Goal: Information Seeking & Learning: Learn about a topic

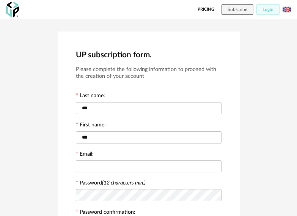
scroll to position [76, 0]
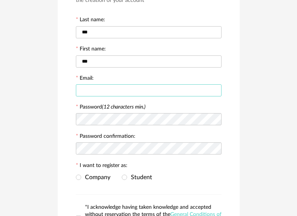
click at [130, 89] on input "text" at bounding box center [148, 90] width 145 height 12
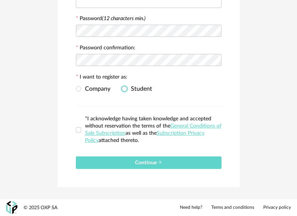
click at [131, 91] on span "Student" at bounding box center [139, 89] width 25 height 6
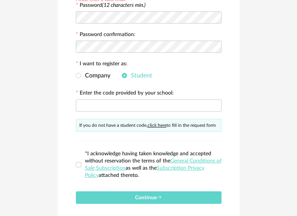
scroll to position [164, 0]
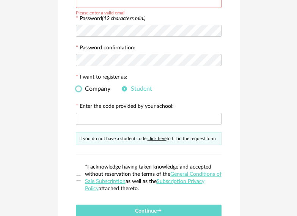
click at [100, 91] on span "Company" at bounding box center [95, 89] width 29 height 6
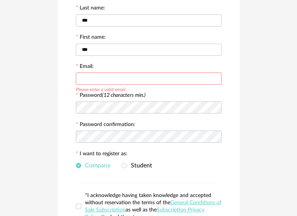
scroll to position [88, 0]
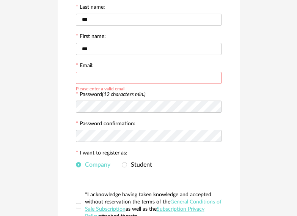
click at [101, 78] on input "text" at bounding box center [148, 78] width 145 height 12
type input "**********"
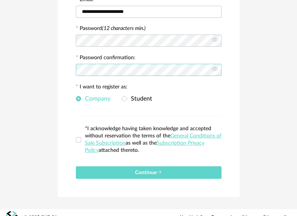
scroll to position [164, 0]
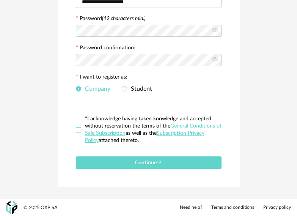
click at [80, 128] on span at bounding box center [78, 129] width 5 height 5
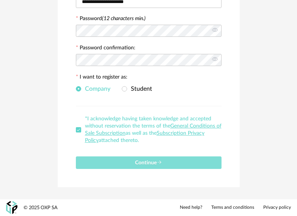
click at [103, 162] on button "Continue" at bounding box center [148, 162] width 145 height 13
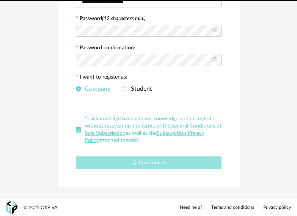
scroll to position [0, 0]
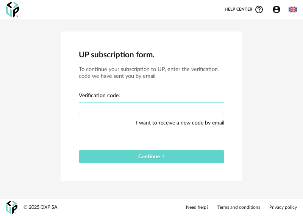
click at [124, 109] on input "text" at bounding box center [151, 108] width 145 height 12
paste input "****"
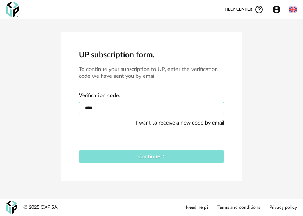
type input "****"
click at [133, 152] on button "Continue" at bounding box center [151, 156] width 145 height 13
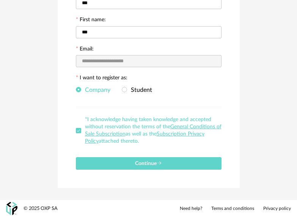
scroll to position [106, 0]
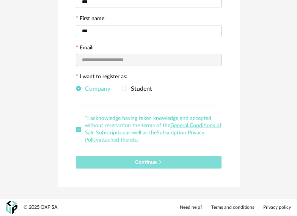
click at [161, 156] on button "Continue" at bounding box center [148, 162] width 145 height 13
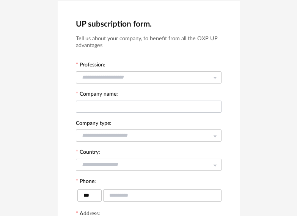
scroll to position [30, 0]
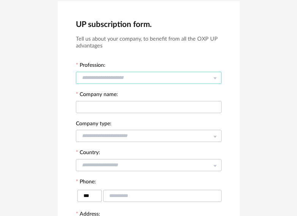
click at [132, 82] on input "text" at bounding box center [148, 78] width 145 height 12
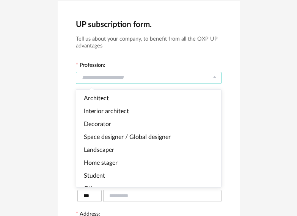
click at [131, 78] on input "text" at bounding box center [148, 78] width 145 height 12
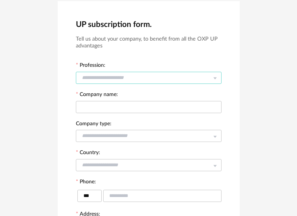
click at [131, 78] on input "text" at bounding box center [148, 78] width 145 height 12
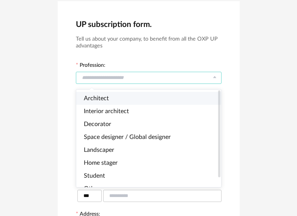
click at [127, 97] on li "Architect" at bounding box center [151, 98] width 151 height 13
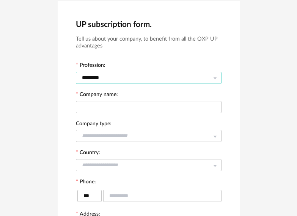
click at [119, 78] on input "*********" at bounding box center [148, 78] width 145 height 12
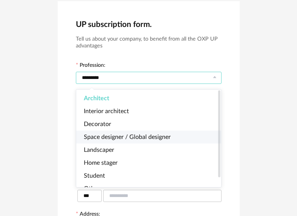
click at [130, 136] on span "Space designer / Global designer" at bounding box center [127, 137] width 87 height 6
type input "**********"
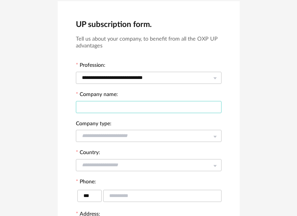
click at [120, 105] on input "text" at bounding box center [148, 107] width 145 height 12
type input "*****"
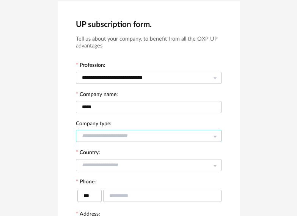
click at [128, 139] on input "text" at bounding box center [148, 136] width 145 height 12
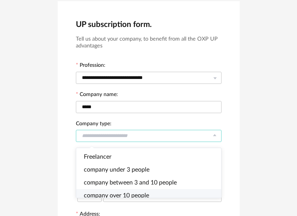
click at [130, 191] on li "company over 10 people" at bounding box center [151, 195] width 151 height 13
type input "**********"
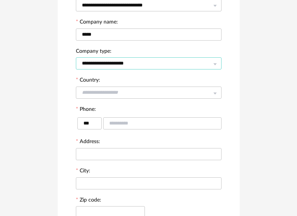
scroll to position [106, 0]
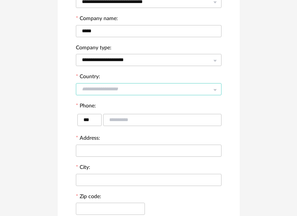
click at [114, 84] on input "text" at bounding box center [148, 89] width 145 height 12
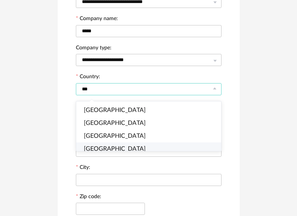
click at [108, 150] on li "[GEOGRAPHIC_DATA]" at bounding box center [151, 148] width 151 height 13
type input "******"
type input "**"
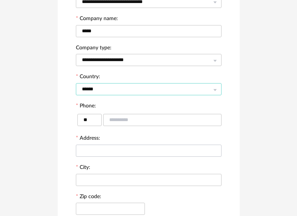
scroll to position [144, 0]
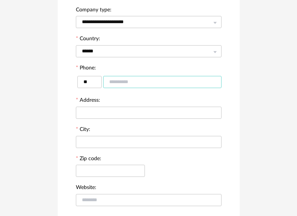
click at [126, 78] on input "text" at bounding box center [162, 82] width 118 height 12
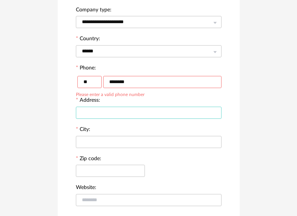
click at [124, 108] on input "text" at bounding box center [148, 112] width 145 height 12
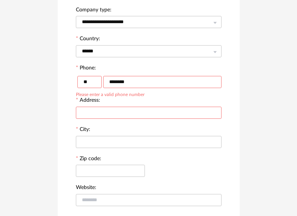
click at [141, 81] on input "********" at bounding box center [162, 82] width 118 height 12
type input "*********"
click at [141, 114] on input "text" at bounding box center [148, 112] width 145 height 12
click at [125, 113] on input "text" at bounding box center [148, 112] width 145 height 12
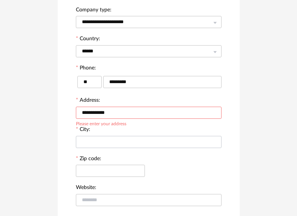
type input "**********"
click at [116, 146] on input "text" at bounding box center [148, 142] width 145 height 12
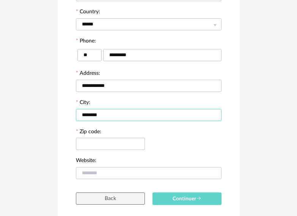
scroll to position [207, 0]
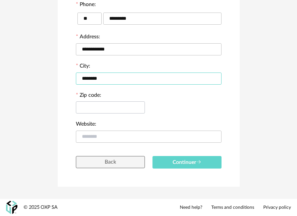
type input "********"
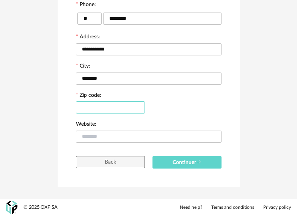
click at [117, 112] on input "text" at bounding box center [110, 107] width 69 height 12
type input "******"
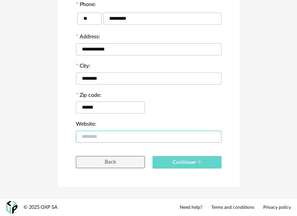
click at [116, 134] on input "text" at bounding box center [148, 136] width 145 height 12
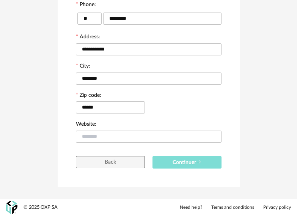
click at [193, 166] on button "Continuer" at bounding box center [186, 162] width 69 height 13
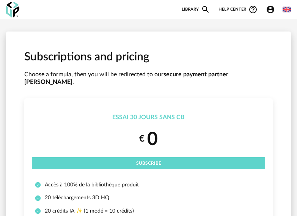
click at [178, 113] on div "Essai 30 jours sans CB" at bounding box center [148, 117] width 233 height 8
click at [173, 149] on div "€ 0 Subscribe" at bounding box center [148, 148] width 233 height 42
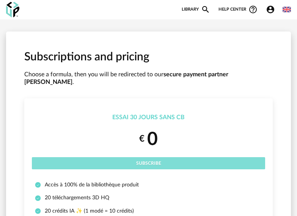
click at [174, 157] on button "Subscribe" at bounding box center [148, 163] width 233 height 12
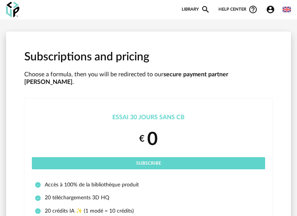
click at [16, 10] on img at bounding box center [12, 10] width 13 height 16
click at [189, 8] on link "Library Magnify icon" at bounding box center [195, 9] width 28 height 9
click at [208, 8] on icon "Magnify icon" at bounding box center [205, 9] width 9 height 9
click at [205, 8] on icon "Magnify icon" at bounding box center [205, 9] width 9 height 9
click at [204, 6] on div "New shopping list Update my Shopping List Refresh icon Library Magnify icon Our…" at bounding box center [148, 9] width 297 height 19
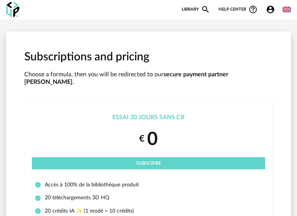
click at [204, 6] on icon "Magnify icon" at bounding box center [205, 9] width 7 height 7
click at [182, 7] on link "Library Magnify icon" at bounding box center [195, 9] width 28 height 9
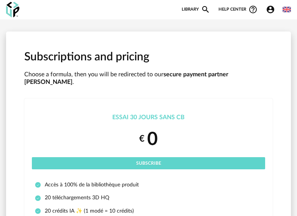
click at [182, 7] on link "Library Magnify icon" at bounding box center [195, 9] width 28 height 9
click at [288, 11] on img at bounding box center [286, 9] width 8 height 8
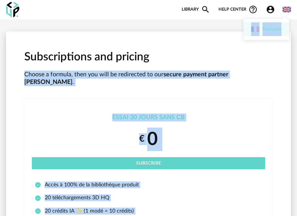
drag, startPoint x: 266, startPoint y: 34, endPoint x: 283, endPoint y: 44, distance: 20.1
click at [289, 11] on img at bounding box center [286, 9] width 8 height 8
click at [199, 114] on div "Essai 30 jours sans CB € 0 Subscribe" at bounding box center [148, 141] width 233 height 56
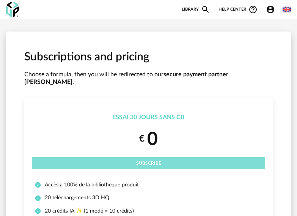
click at [171, 157] on button "Subscribe" at bounding box center [148, 163] width 233 height 12
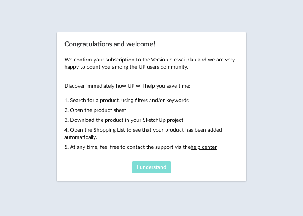
click at [143, 163] on button "I understand" at bounding box center [151, 167] width 39 height 12
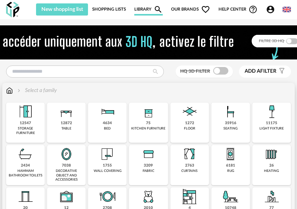
click at [115, 113] on img at bounding box center [107, 112] width 18 height 18
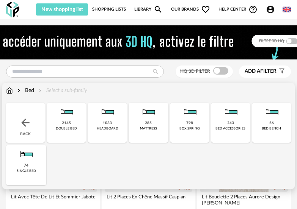
click at [66, 116] on img at bounding box center [66, 112] width 18 height 18
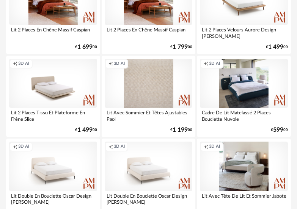
scroll to position [833, 0]
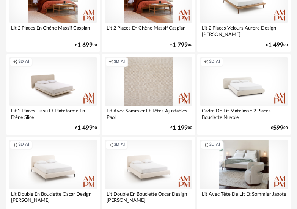
click at [240, 88] on div "Creation icon 3D AI" at bounding box center [244, 81] width 88 height 49
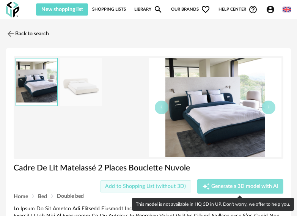
drag, startPoint x: 166, startPoint y: 188, endPoint x: 242, endPoint y: 191, distance: 76.2
click at [242, 191] on div "Add to Shopping List (without 3D) Creation icon Generate a 3D model with AI Exp…" at bounding box center [148, 186] width 277 height 14
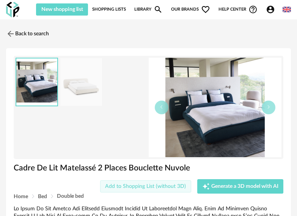
click at [145, 189] on button "Add to Shopping List (without 3D)" at bounding box center [145, 186] width 91 height 12
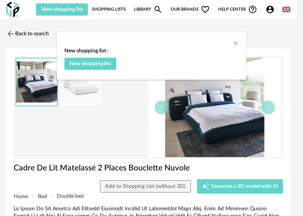
click at [219, 188] on div "New shopping list : New shopping list" at bounding box center [151, 108] width 303 height 216
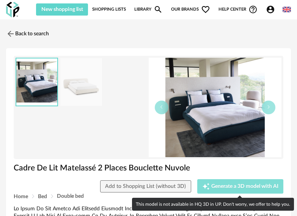
click at [228, 188] on span "Generate a 3D model with AI" at bounding box center [244, 185] width 67 height 5
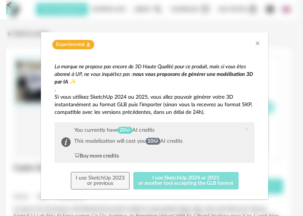
click at [148, 183] on button "I use SketchUp 2024 or 2025 or another tool accepting the GLB format" at bounding box center [185, 180] width 105 height 17
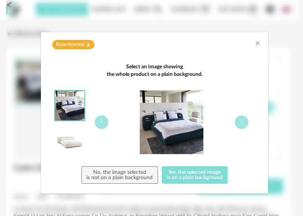
click at [179, 178] on button "Yes, the selected image is on a plain background" at bounding box center [195, 174] width 66 height 17
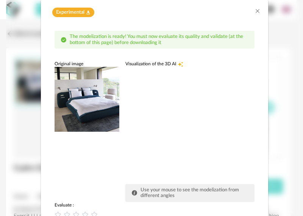
scroll to position [76, 0]
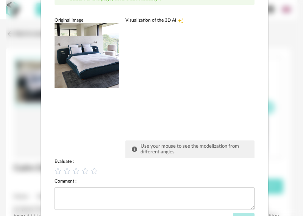
click at [142, 45] on div "dialog" at bounding box center [182, 80] width 114 height 114
click at [84, 61] on img "dialog" at bounding box center [87, 55] width 65 height 65
click at [149, 23] on span "Visualization of the 3D AI" at bounding box center [150, 20] width 51 height 6
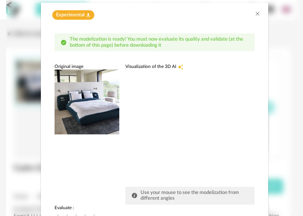
scroll to position [0, 0]
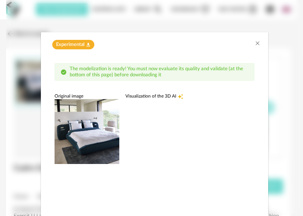
click at [153, 102] on div "dialog" at bounding box center [182, 156] width 114 height 114
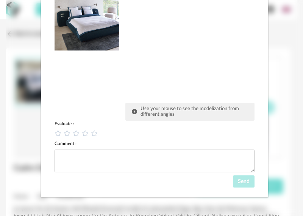
scroll to position [114, 0]
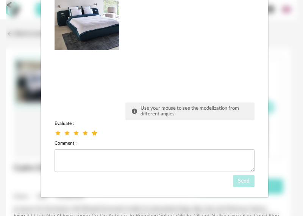
drag, startPoint x: 91, startPoint y: 133, endPoint x: 55, endPoint y: 127, distance: 36.8
click at [91, 133] on span "dialog" at bounding box center [95, 132] width 9 height 7
click at [55, 126] on div "Evaluate : Comment : Send" at bounding box center [155, 153] width 200 height 67
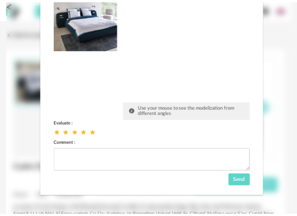
scroll to position [0, 0]
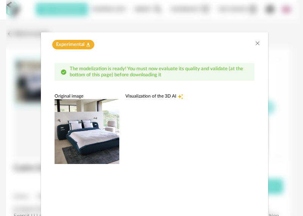
click at [250, 43] on div "Experimental Flask icon" at bounding box center [154, 44] width 212 height 9
click at [255, 42] on icon "Close" at bounding box center [258, 43] width 6 height 6
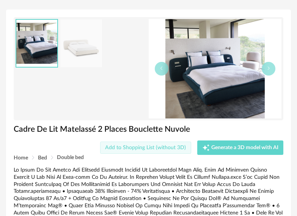
scroll to position [76, 0]
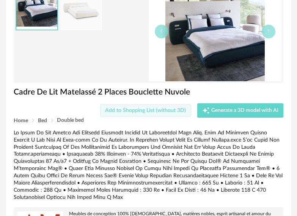
click at [140, 104] on button "Add to Shopping List (without 3D)" at bounding box center [145, 110] width 91 height 12
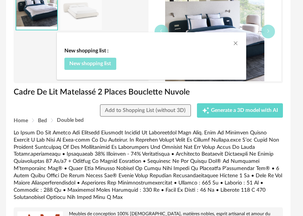
click at [93, 64] on span "New shopping list" at bounding box center [90, 63] width 42 height 5
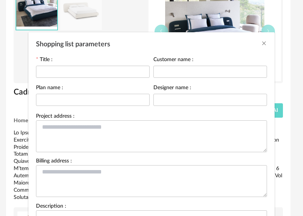
click at [269, 43] on div "Shopping list parameters" at bounding box center [151, 42] width 246 height 20
click at [265, 42] on div "Shopping list parameters" at bounding box center [151, 42] width 246 height 20
click at [261, 41] on icon "Close" at bounding box center [264, 43] width 6 height 6
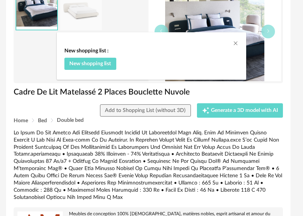
click at [73, 145] on div "New shopping list : New shopping list" at bounding box center [151, 108] width 303 height 216
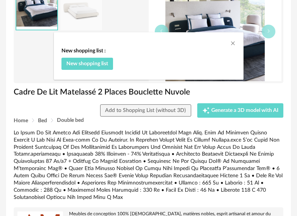
click at [44, 115] on div "Add to Shopping List (without 3D) Creation icon Generate a 3D model with AI Exp…" at bounding box center [148, 110] width 277 height 14
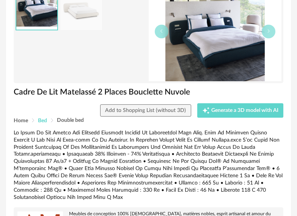
click at [44, 122] on span "Bed" at bounding box center [42, 120] width 9 height 5
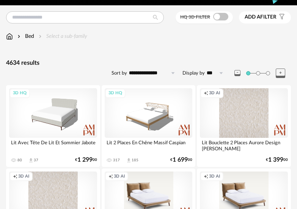
scroll to position [152, 0]
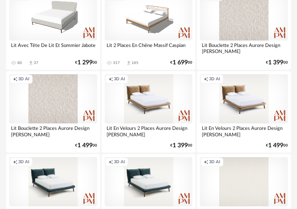
click at [134, 49] on div "Lit 2 Places En Chêne Massif Caspian" at bounding box center [149, 48] width 88 height 15
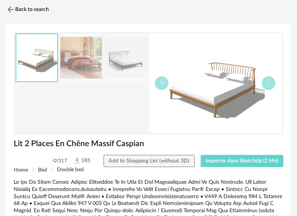
scroll to position [38, 0]
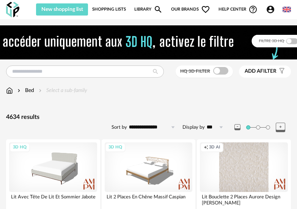
click at [295, 5] on div "New shopping list Update my Shopping List Refresh icon Shopping Lists Library M…" at bounding box center [148, 9] width 297 height 19
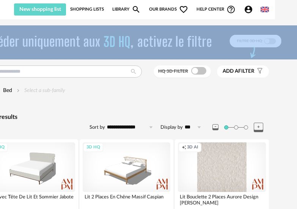
click at [264, 8] on img at bounding box center [264, 9] width 8 height 8
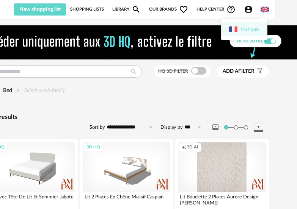
click at [250, 28] on li "Français" at bounding box center [243, 29] width 45 height 14
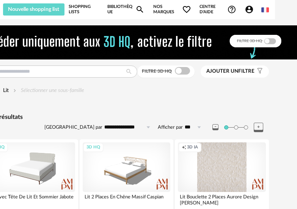
click at [266, 12] on img at bounding box center [265, 10] width 8 height 8
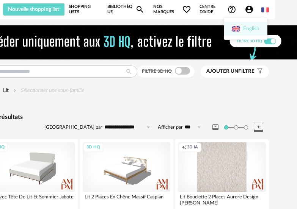
click at [257, 30] on li "English" at bounding box center [245, 29] width 43 height 14
type input "**********"
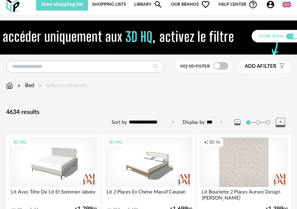
scroll to position [0, 0]
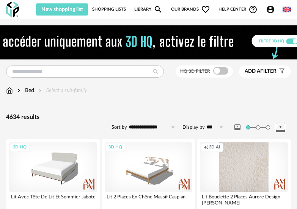
click at [153, 128] on input "**********" at bounding box center [153, 127] width 52 height 12
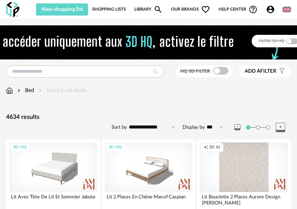
click at [201, 124] on label "Display by" at bounding box center [193, 127] width 22 height 6
click at [205, 124] on input "***" at bounding box center [216, 127] width 23 height 12
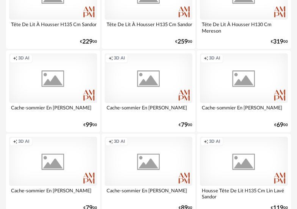
scroll to position [1781, 0]
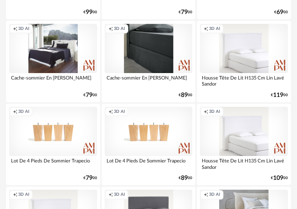
click at [149, 67] on div "Creation icon 3D AI" at bounding box center [149, 48] width 88 height 49
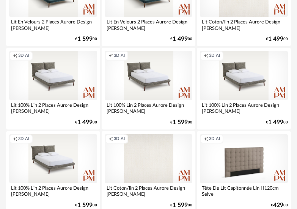
scroll to position [265, 0]
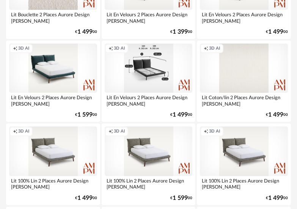
click at [149, 88] on div "Creation icon 3D AI" at bounding box center [149, 68] width 88 height 49
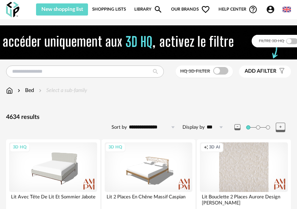
click at [256, 74] on span "Add a" at bounding box center [252, 71] width 16 height 5
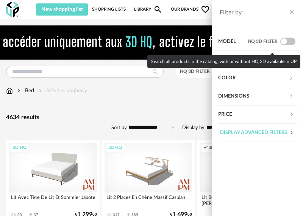
click at [283, 39] on span at bounding box center [287, 42] width 15 height 8
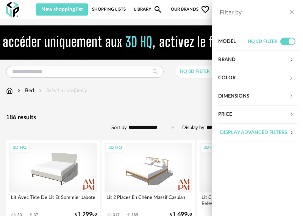
click at [138, 122] on div "Filter by : Model HQ 3D filter Brand &tradition 0 101 Copenhagen 0 366 Concept …" at bounding box center [151, 108] width 303 height 216
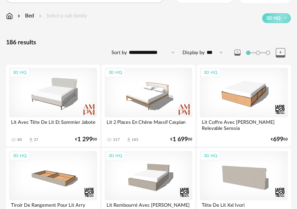
scroll to position [76, 0]
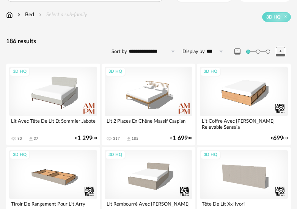
click at [138, 141] on div "317 Download icon 185 € 1 699 00" at bounding box center [149, 138] width 88 height 6
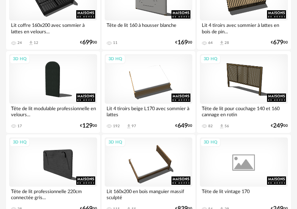
scroll to position [1515, 0]
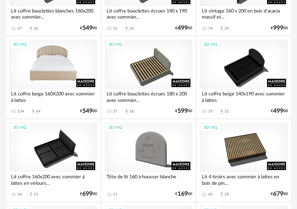
click at [29, 84] on div "3D HQ" at bounding box center [53, 64] width 88 height 49
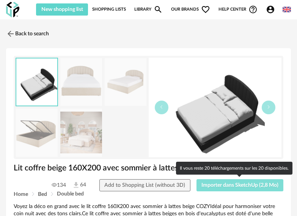
click at [215, 186] on span "Importer dans SketchUp (2,8 Mo)" at bounding box center [239, 184] width 77 height 5
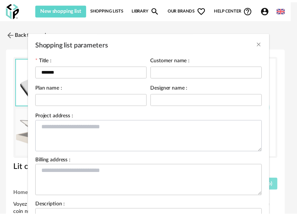
scroll to position [88, 0]
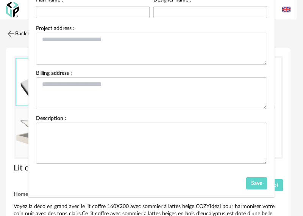
click at [254, 190] on div "Save" at bounding box center [151, 184] width 246 height 23
click at [253, 185] on button "Save" at bounding box center [256, 183] width 21 height 12
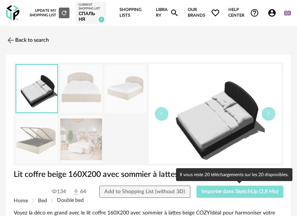
click at [236, 192] on span "Importer dans SketchUp (2,8 Mo)" at bounding box center [239, 191] width 77 height 5
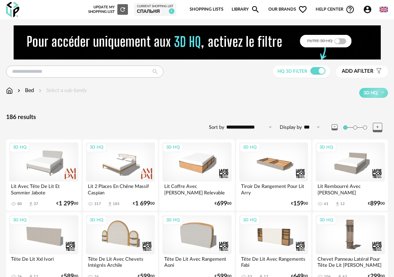
click at [34, 91] on div "Bed" at bounding box center [25, 91] width 18 height 8
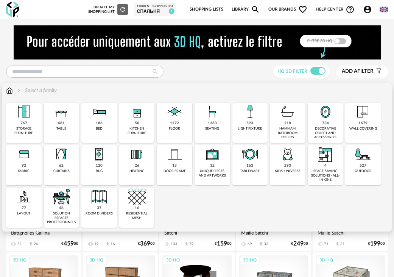
click at [68, 201] on img at bounding box center [61, 197] width 18 height 18
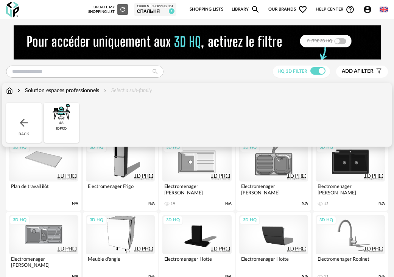
click at [31, 91] on div "Solution espaces professionnels" at bounding box center [57, 91] width 83 height 8
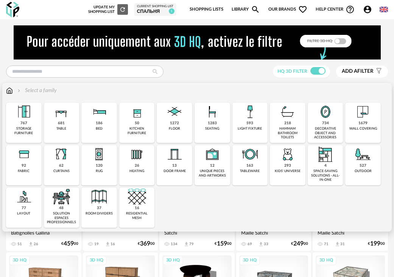
click at [24, 117] on img at bounding box center [24, 112] width 18 height 18
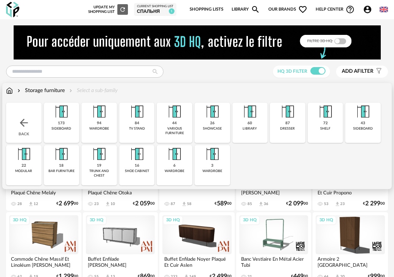
click at [174, 159] on img at bounding box center [175, 154] width 18 height 18
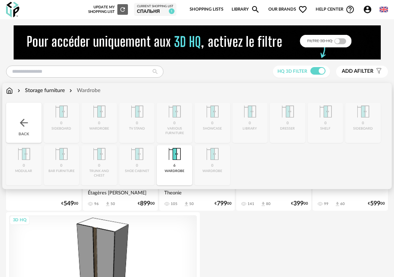
click at [76, 89] on div "Wardrobe" at bounding box center [84, 91] width 33 height 8
click at [58, 90] on div "Storage furniture" at bounding box center [40, 91] width 49 height 8
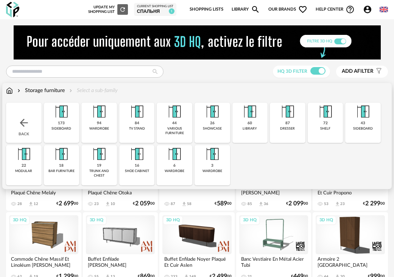
click at [177, 117] on img at bounding box center [175, 112] width 18 height 18
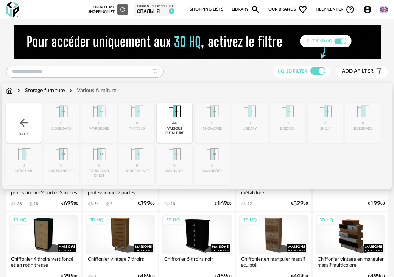
click at [38, 90] on div "Storage furniture" at bounding box center [40, 91] width 49 height 8
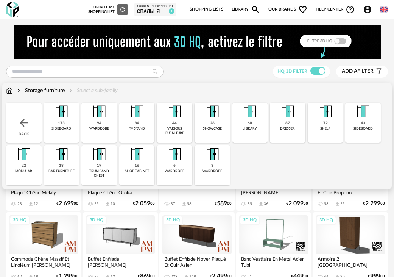
click at [109, 119] on div "94 wardrobe" at bounding box center [99, 123] width 36 height 40
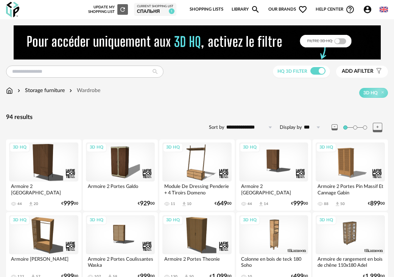
click at [296, 127] on span at bounding box center [365, 127] width 4 height 4
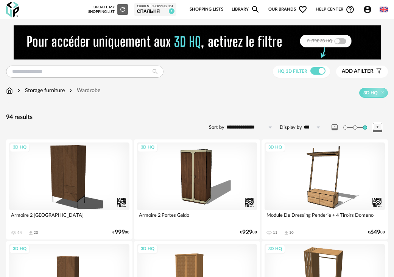
click at [296, 127] on div at bounding box center [360, 127] width 56 height 9
click at [296, 127] on span at bounding box center [355, 127] width 4 height 4
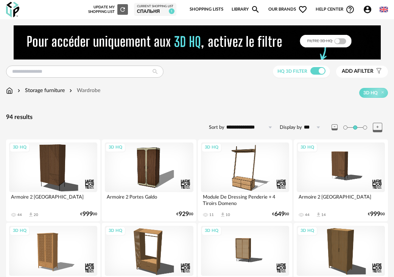
click at [48, 89] on div "Storage furniture" at bounding box center [40, 91] width 49 height 8
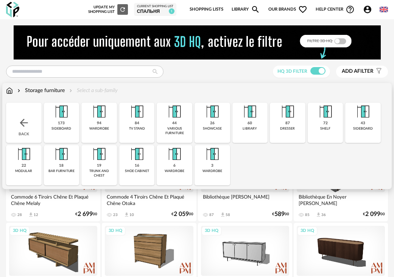
click at [61, 118] on img at bounding box center [61, 112] width 18 height 18
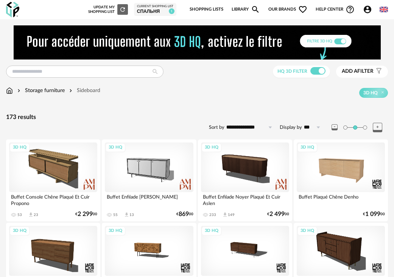
click at [42, 90] on div "Storage furniture" at bounding box center [40, 91] width 49 height 8
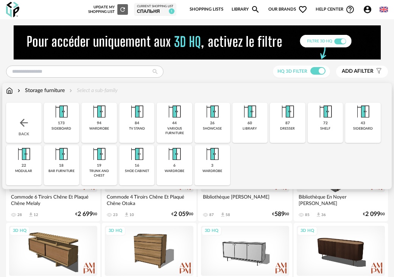
click at [51, 88] on div "Storage furniture" at bounding box center [40, 91] width 49 height 8
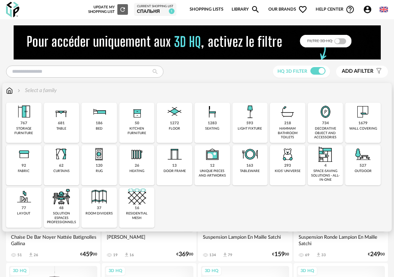
click at [64, 117] on img at bounding box center [61, 112] width 18 height 18
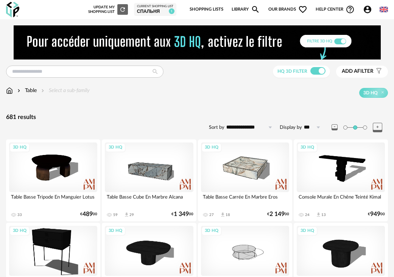
click at [21, 89] on img at bounding box center [19, 91] width 6 height 8
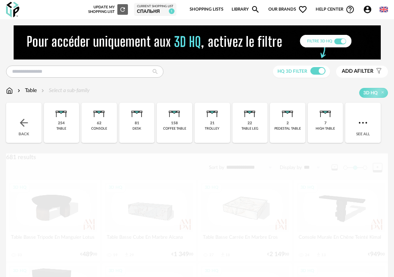
click at [28, 89] on div "Table" at bounding box center [26, 91] width 21 height 8
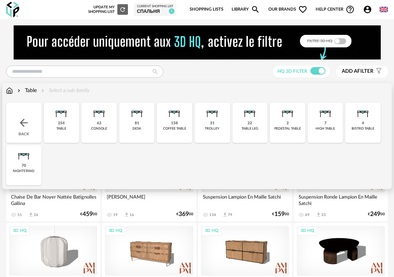
click at [139, 125] on div "81 desk" at bounding box center [137, 123] width 36 height 40
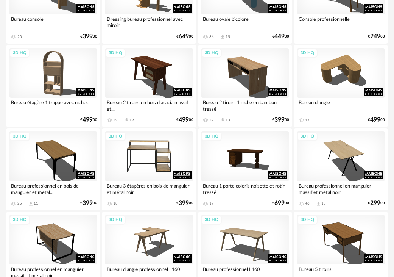
scroll to position [682, 0]
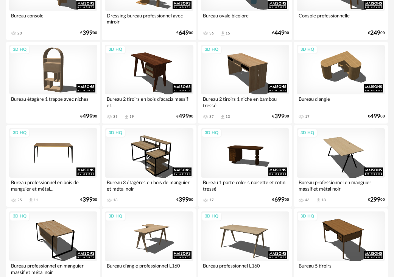
click at [73, 153] on div "3D HQ" at bounding box center [53, 153] width 88 height 50
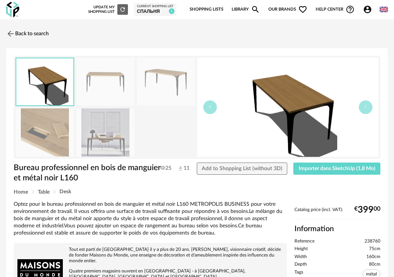
click at [122, 144] on img at bounding box center [106, 132] width 58 height 48
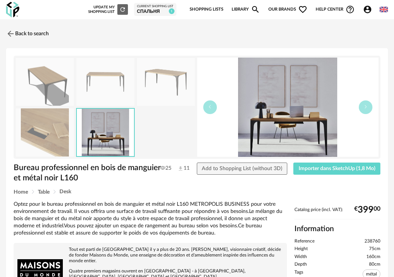
click at [39, 138] on img at bounding box center [45, 132] width 58 height 48
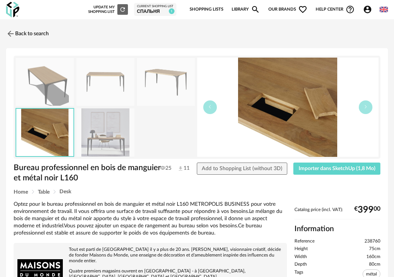
click at [114, 123] on img at bounding box center [106, 132] width 58 height 48
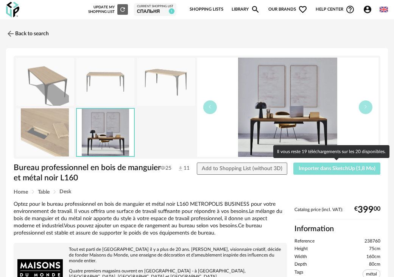
click at [296, 170] on span "Importer dans SketchUp (1,8 Mo)" at bounding box center [337, 168] width 77 height 5
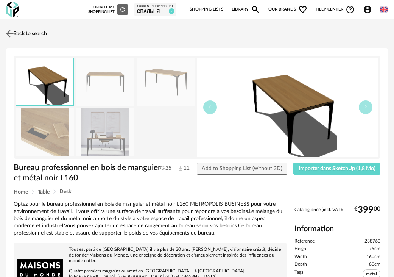
click at [34, 34] on link "Back to search" at bounding box center [25, 33] width 43 height 17
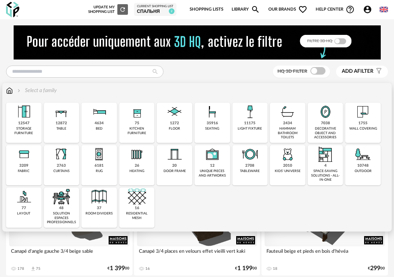
click at [60, 121] on div "12872" at bounding box center [61, 123] width 11 height 5
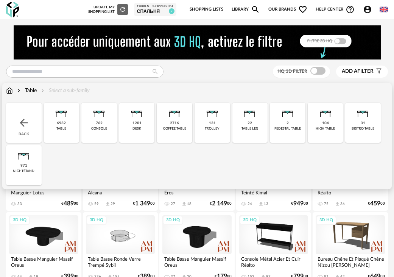
click at [136, 124] on div "1201" at bounding box center [137, 123] width 9 height 5
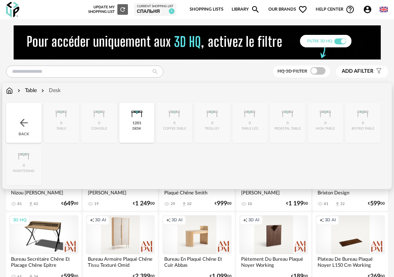
click at [56, 91] on div "Desk" at bounding box center [50, 91] width 21 height 8
click at [43, 118] on div "Close icon Back 0 table 0 console 1201 desk 0 coffee table 0 trolley 0 table le…" at bounding box center [197, 144] width 382 height 83
click at [34, 93] on div "Table" at bounding box center [26, 91] width 21 height 8
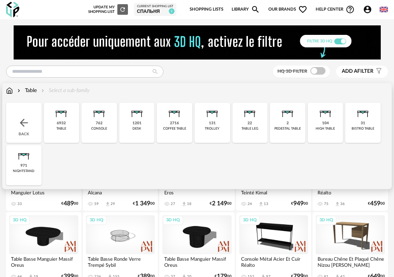
click at [64, 127] on div "table" at bounding box center [61, 129] width 10 height 4
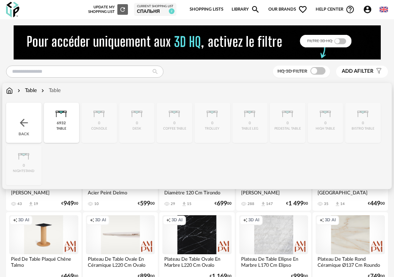
click at [32, 91] on div "Table" at bounding box center [26, 91] width 21 height 8
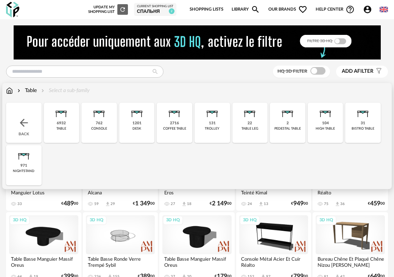
click at [32, 91] on div "Table" at bounding box center [26, 91] width 21 height 8
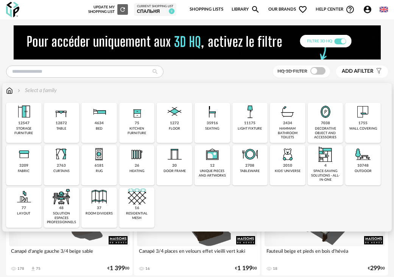
click at [367, 119] on img at bounding box center [363, 112] width 18 height 18
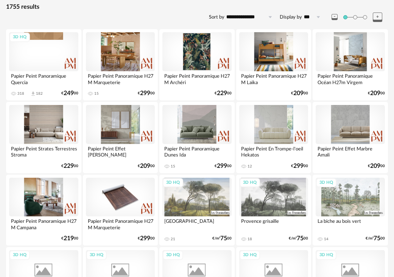
scroll to position [114, 0]
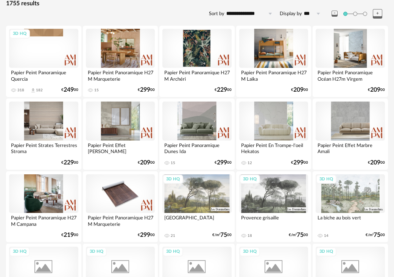
click at [125, 137] on div at bounding box center [120, 121] width 69 height 39
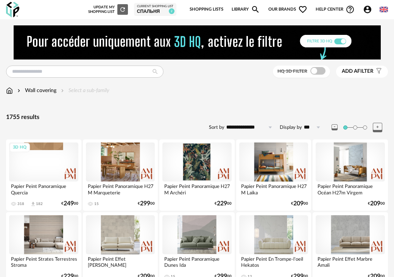
click at [364, 68] on button "Add a filter s Filter icon" at bounding box center [362, 72] width 52 height 12
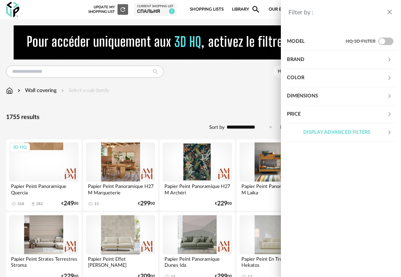
drag, startPoint x: 220, startPoint y: 82, endPoint x: 281, endPoint y: 77, distance: 61.3
click at [220, 83] on div "Filter by : Model HQ 3D filter Brand &tradition 0 101 Copenhagen 0 366 Concept …" at bounding box center [200, 138] width 401 height 277
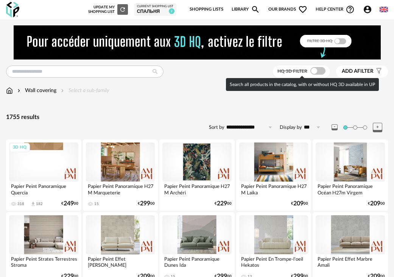
click at [313, 71] on span at bounding box center [318, 71] width 15 height 8
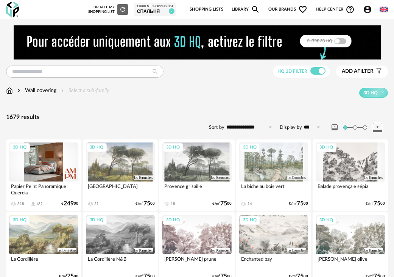
click at [24, 158] on div "3D HQ" at bounding box center [43, 161] width 69 height 39
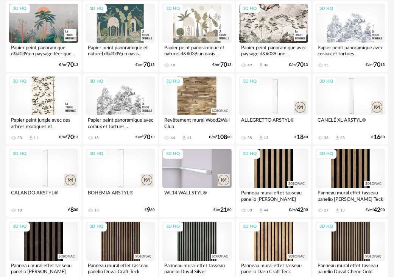
scroll to position [758, 0]
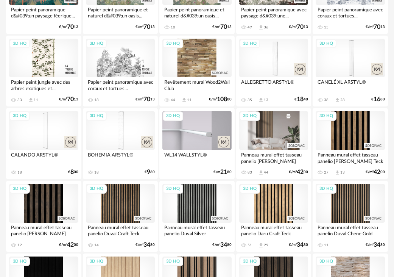
click at [282, 127] on div "3D HQ" at bounding box center [273, 130] width 69 height 39
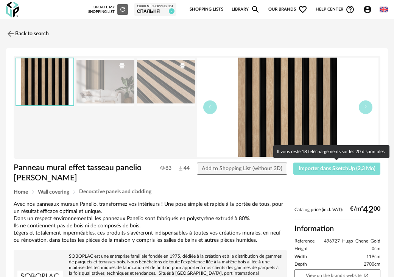
click at [333, 167] on span "Importer dans SketchUp (2,3 Mo)" at bounding box center [337, 168] width 77 height 5
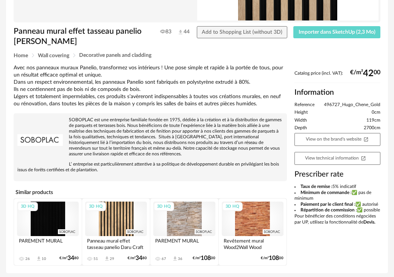
scroll to position [162, 0]
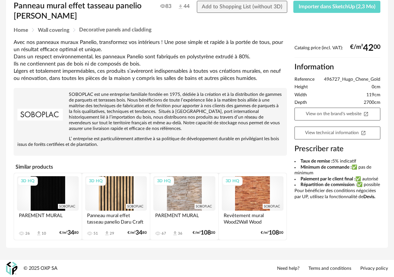
click at [173, 124] on p "SOBOPLAC est une entreprise familiale fondée en 1975, dédiée à la création et à…" at bounding box center [150, 112] width 266 height 40
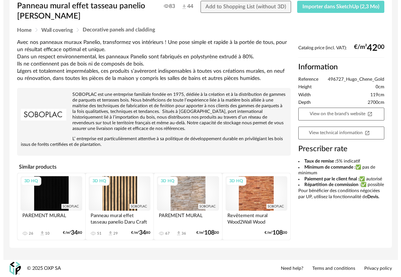
scroll to position [0, 0]
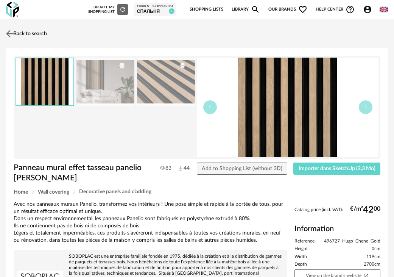
click at [24, 33] on link "Back to search" at bounding box center [25, 33] width 43 height 17
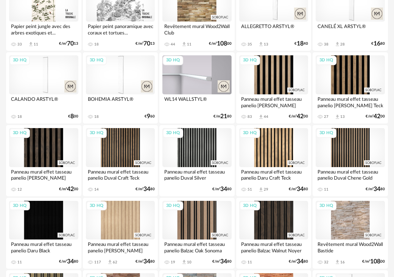
scroll to position [837, 0]
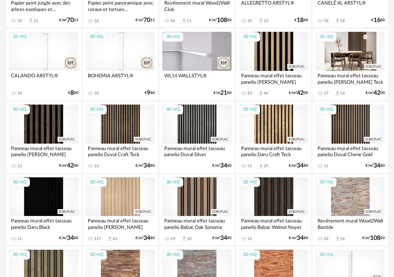
click at [344, 47] on div "3D HQ" at bounding box center [350, 51] width 69 height 39
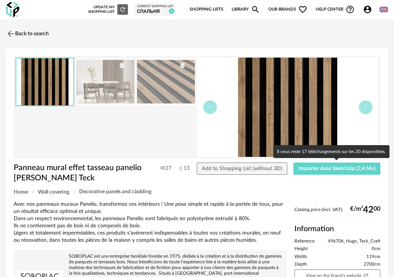
click at [349, 175] on div "Panneau mural effet tasseau panelio Hugo Craft Teck 27 13 Add to Shopping List …" at bounding box center [197, 176] width 375 height 27
click at [349, 171] on span "Importer dans SketchUp (2,4 Mo)" at bounding box center [337, 168] width 77 height 5
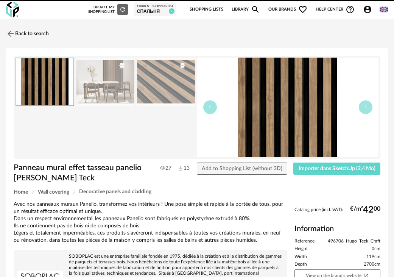
drag, startPoint x: 178, startPoint y: 110, endPoint x: 94, endPoint y: 70, distance: 93.2
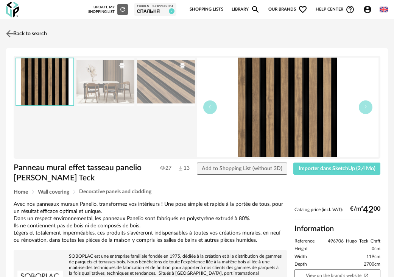
click at [31, 29] on link "Back to search" at bounding box center [25, 33] width 43 height 17
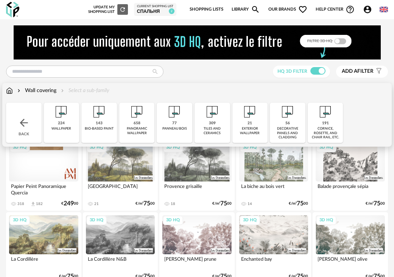
click at [42, 89] on div "Wall covering" at bounding box center [36, 91] width 41 height 8
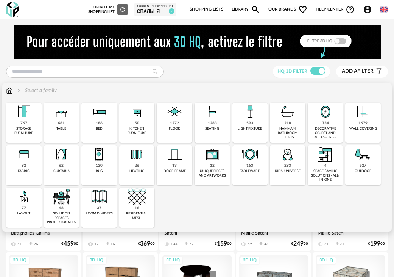
click at [172, 158] on img at bounding box center [175, 154] width 18 height 18
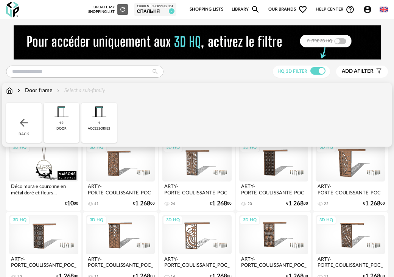
click at [62, 122] on div "12" at bounding box center [61, 123] width 5 height 5
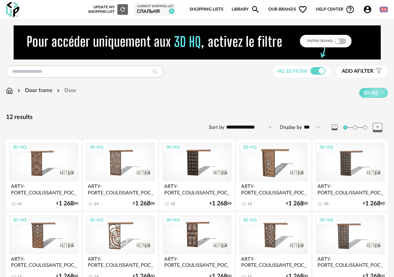
click at [31, 88] on div "Door frame" at bounding box center [34, 91] width 36 height 8
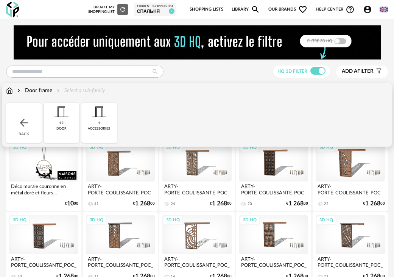
click at [23, 89] on div "Door frame" at bounding box center [34, 91] width 36 height 8
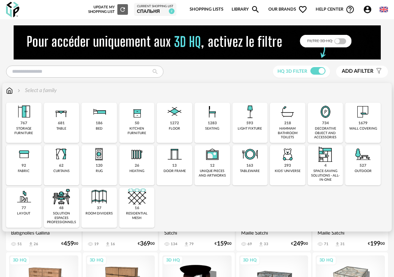
click at [142, 156] on img at bounding box center [137, 154] width 18 height 18
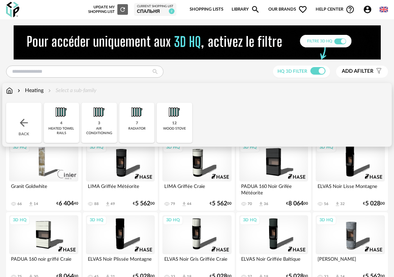
click at [136, 121] on div "7" at bounding box center [137, 123] width 2 height 5
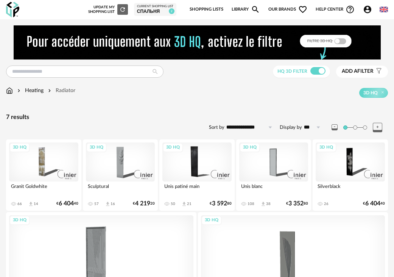
click at [44, 89] on div "Heating Radiator" at bounding box center [40, 91] width 69 height 8
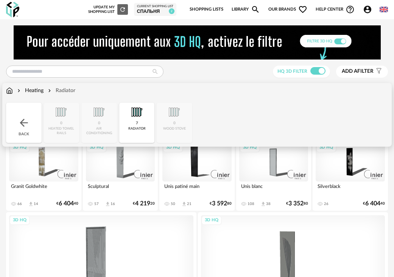
click at [42, 90] on div "Heating" at bounding box center [30, 91] width 28 height 8
click at [42, 93] on div "Heating" at bounding box center [30, 91] width 28 height 8
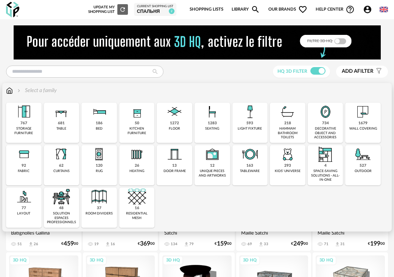
click at [140, 164] on div "26 heating" at bounding box center [137, 165] width 36 height 40
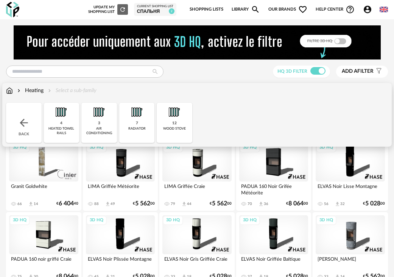
click at [26, 89] on div "Heating" at bounding box center [30, 91] width 28 height 8
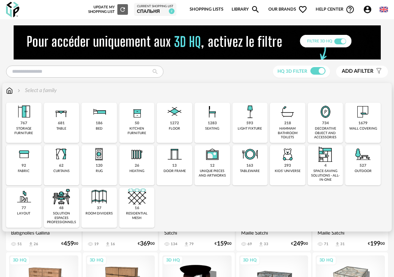
click at [63, 158] on img at bounding box center [61, 154] width 18 height 18
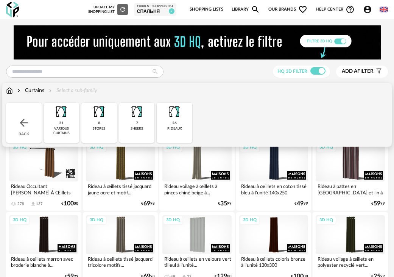
click at [62, 117] on img at bounding box center [61, 112] width 18 height 18
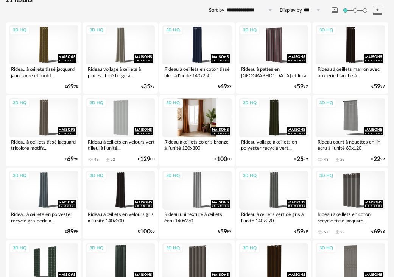
scroll to position [56, 0]
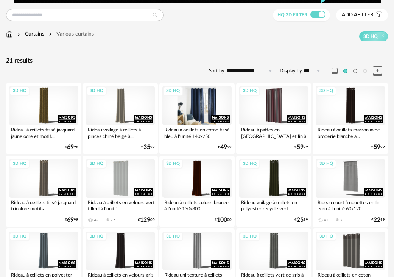
click at [197, 114] on div "3D HQ" at bounding box center [197, 105] width 69 height 39
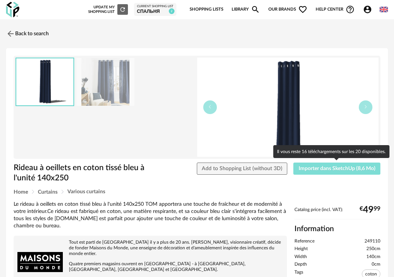
click at [333, 167] on span "Importer dans SketchUp (8,6 Mo)" at bounding box center [337, 168] width 77 height 5
click at [313, 166] on span "Importer dans SketchUp (8,6 Mo)" at bounding box center [337, 168] width 77 height 5
click at [339, 170] on span "Importer dans SketchUp (8,6 Mo)" at bounding box center [337, 168] width 77 height 5
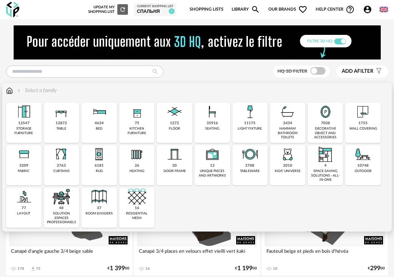
scroll to position [38, 0]
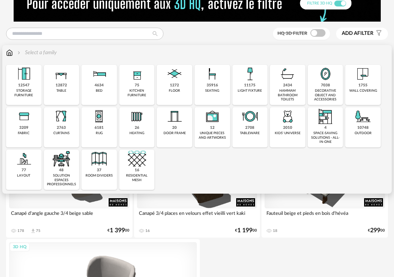
click at [360, 78] on img at bounding box center [363, 74] width 18 height 18
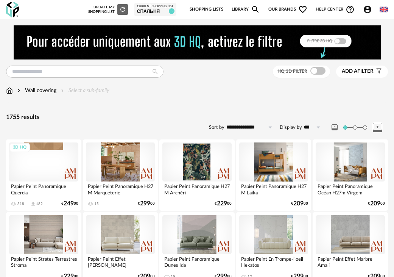
click at [314, 73] on span at bounding box center [318, 71] width 15 height 8
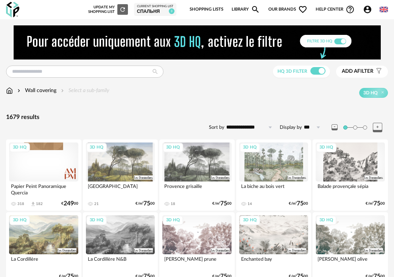
click at [250, 127] on input "**********" at bounding box center [251, 127] width 52 height 12
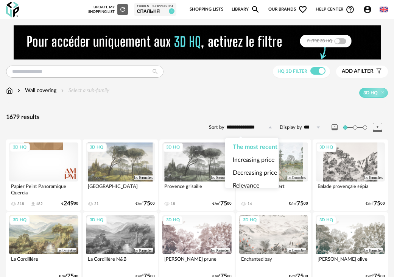
click at [246, 119] on div "1679 results" at bounding box center [197, 117] width 382 height 8
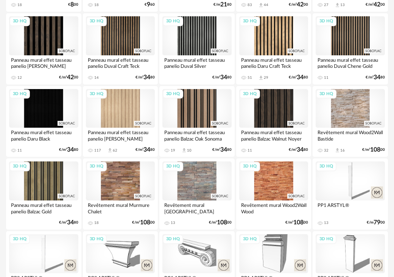
scroll to position [985, 0]
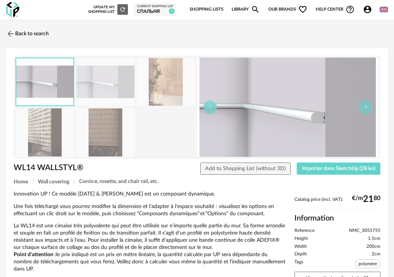
click at [164, 83] on img at bounding box center [166, 82] width 58 height 48
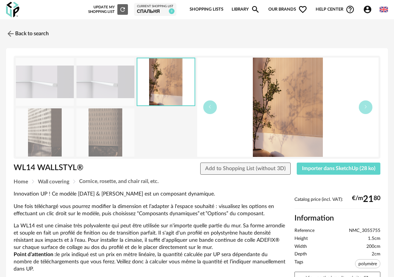
click at [113, 119] on img at bounding box center [106, 132] width 58 height 48
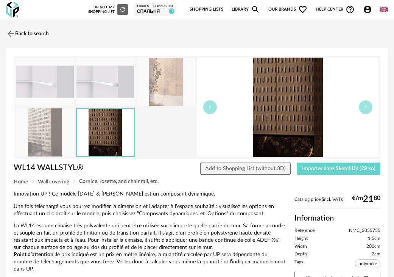
click at [64, 125] on img at bounding box center [45, 132] width 58 height 48
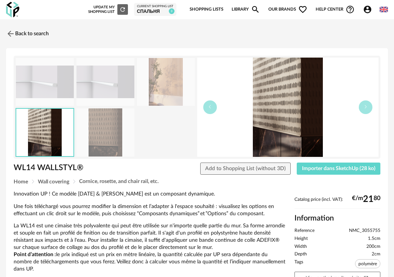
click at [58, 91] on img at bounding box center [45, 82] width 58 height 48
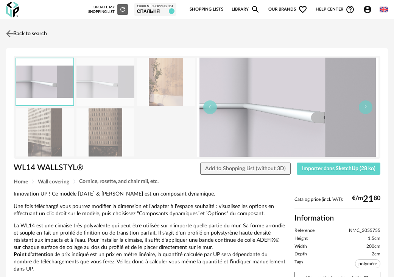
click at [21, 34] on link "Back to search" at bounding box center [25, 33] width 43 height 17
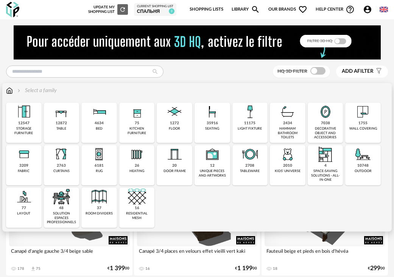
click at [26, 200] on img at bounding box center [24, 197] width 18 height 18
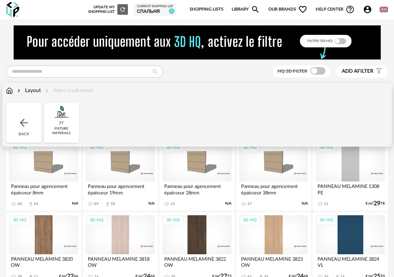
click at [20, 120] on img at bounding box center [24, 123] width 12 height 12
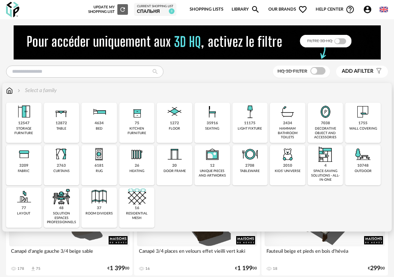
click at [56, 159] on img at bounding box center [61, 154] width 18 height 18
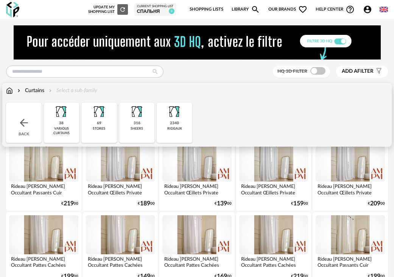
click at [102, 112] on img at bounding box center [99, 112] width 18 height 18
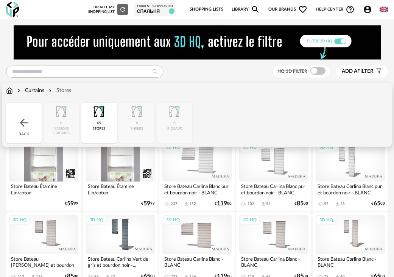
click at [132, 114] on div "Close icon Back 0 various curtains 69 stores 0 sheers 0 rideaux" at bounding box center [197, 123] width 382 height 40
click at [138, 115] on div "Close icon Back 0 various curtains 69 stores 0 sheers 0 rideaux" at bounding box center [197, 123] width 382 height 40
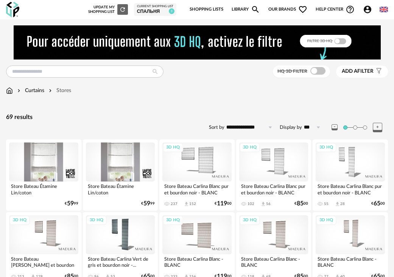
drag, startPoint x: 66, startPoint y: 86, endPoint x: 50, endPoint y: 95, distance: 19.0
click at [50, 95] on div "Curtains Stores" at bounding box center [197, 95] width 382 height 16
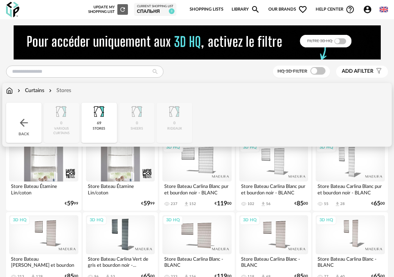
click at [61, 89] on div "Stores" at bounding box center [59, 91] width 24 height 8
click at [47, 90] on div "Curtains Stores" at bounding box center [38, 91] width 65 height 8
click at [39, 93] on div "Curtains" at bounding box center [30, 91] width 28 height 8
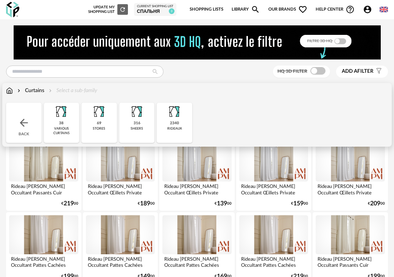
click at [136, 120] on img at bounding box center [137, 112] width 18 height 18
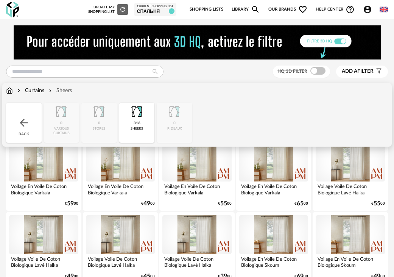
drag, startPoint x: 23, startPoint y: 88, endPoint x: 29, endPoint y: 89, distance: 5.7
click at [25, 88] on div "Curtains" at bounding box center [30, 91] width 28 height 8
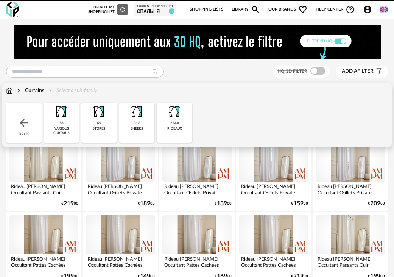
click at [176, 112] on img at bounding box center [175, 112] width 18 height 18
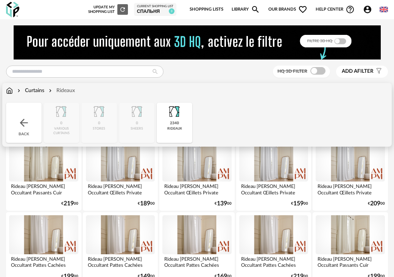
click at [138, 109] on div "Close icon Back 0 various curtains 0 stores 0 sheers 2340 rideaux" at bounding box center [197, 123] width 382 height 40
click at [29, 91] on div "Curtains" at bounding box center [30, 91] width 28 height 8
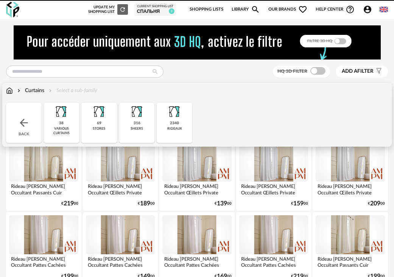
click at [125, 109] on div "316 sheers" at bounding box center [137, 123] width 36 height 40
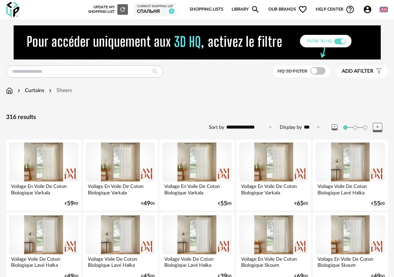
click at [199, 158] on div at bounding box center [197, 161] width 69 height 39
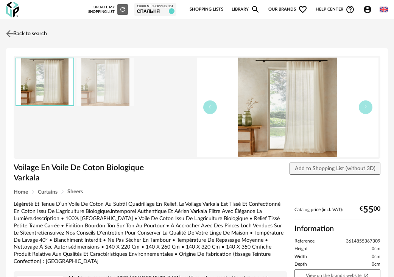
click at [20, 37] on link "Back to search" at bounding box center [25, 33] width 43 height 17
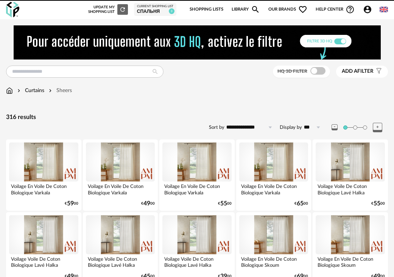
click at [322, 74] on span at bounding box center [318, 71] width 15 height 8
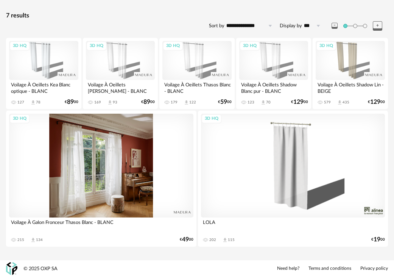
scroll to position [64, 0]
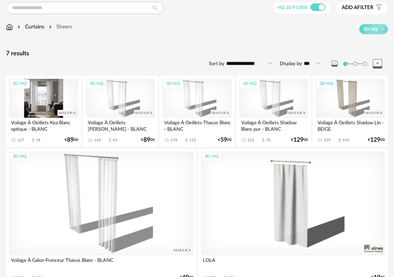
click at [43, 97] on div "3D HQ" at bounding box center [43, 98] width 69 height 39
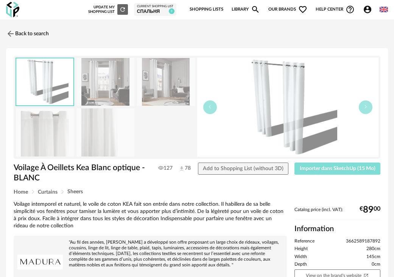
click at [347, 173] on button "Importer dans SketchUp (15 Mo)" at bounding box center [338, 169] width 86 height 12
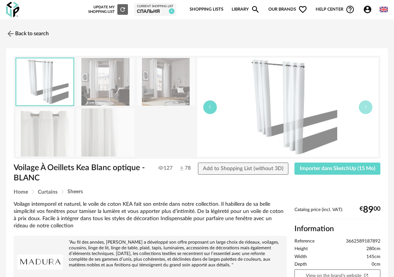
click at [205, 109] on button "button" at bounding box center [210, 107] width 14 height 14
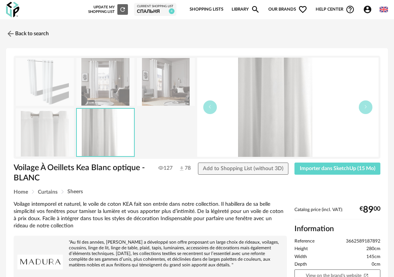
click at [116, 78] on img at bounding box center [106, 82] width 58 height 48
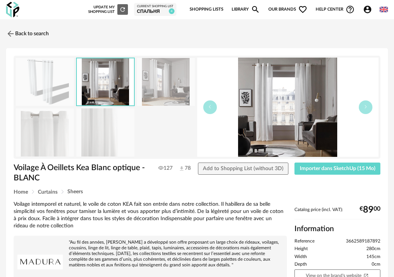
click at [159, 82] on img at bounding box center [166, 82] width 58 height 48
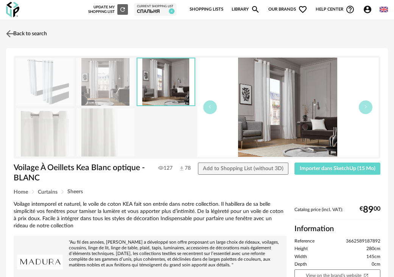
click at [45, 27] on link "Back to search" at bounding box center [25, 33] width 43 height 17
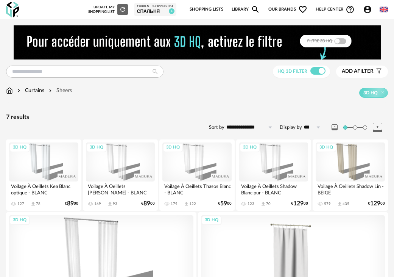
click at [62, 89] on div "Sheers" at bounding box center [59, 91] width 25 height 8
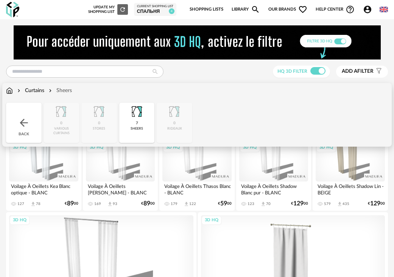
click at [42, 89] on div "Curtains" at bounding box center [30, 91] width 28 height 8
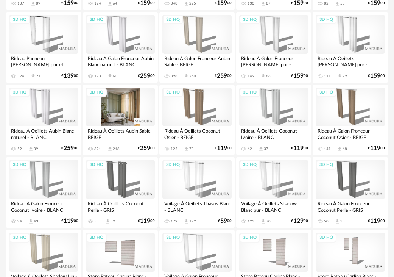
scroll to position [758, 0]
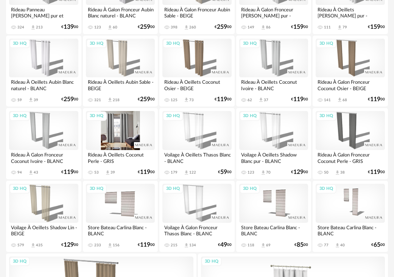
click at [127, 134] on div "3D HQ" at bounding box center [120, 130] width 69 height 39
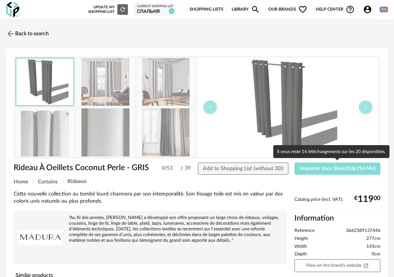
click at [333, 166] on span "Importer dans SketchUp (16 Mo)" at bounding box center [338, 168] width 76 height 5
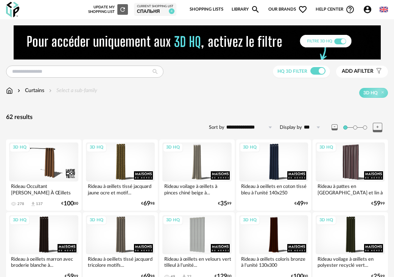
click at [32, 87] on div "Curtains" at bounding box center [30, 91] width 28 height 8
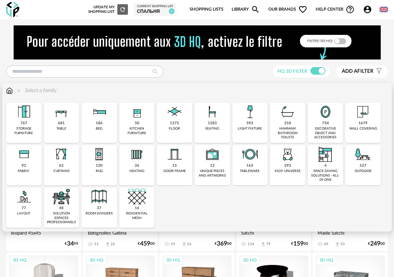
click at [27, 114] on img at bounding box center [24, 112] width 18 height 18
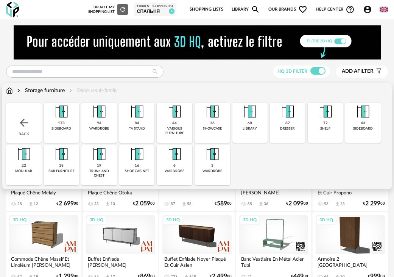
click at [65, 122] on div "173" at bounding box center [61, 123] width 7 height 5
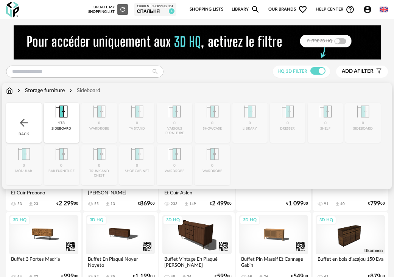
click at [94, 120] on div "Close icon Back 173 sideboard 0 wardrobe 0 tv stand 0 various furniture 0 showc…" at bounding box center [197, 144] width 382 height 83
click at [99, 120] on div "Close icon Back 173 sideboard 0 wardrobe 0 tv stand 0 various furniture 0 showc…" at bounding box center [197, 144] width 382 height 83
click at [60, 88] on div "Storage furniture" at bounding box center [40, 91] width 49 height 8
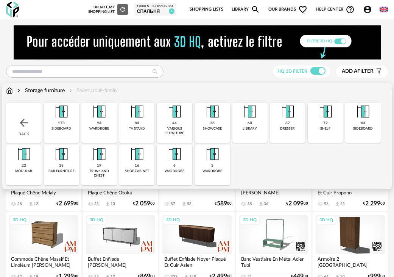
click at [99, 120] on img at bounding box center [99, 112] width 18 height 18
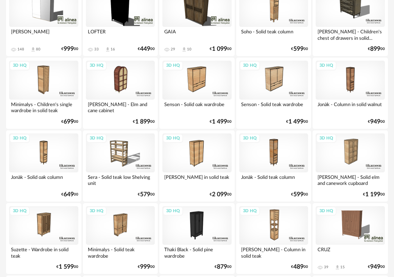
scroll to position [1093, 0]
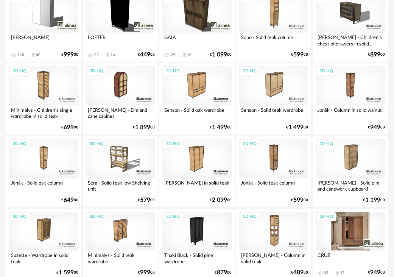
click at [355, 222] on div "3D HQ" at bounding box center [350, 231] width 69 height 39
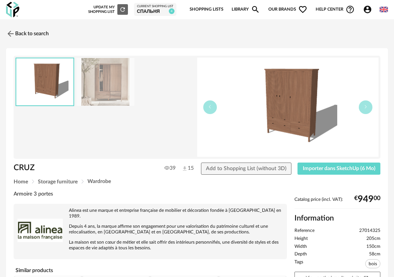
click at [125, 91] on img at bounding box center [106, 82] width 58 height 48
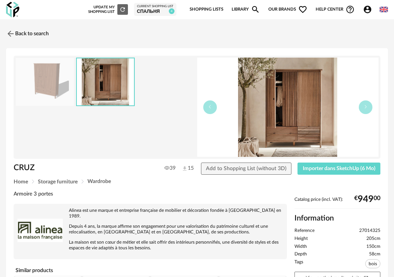
click at [19, 42] on div "Back to search CRUZ CRUZ 39 15 Add to Shopping List (without 3D) Importer dans …" at bounding box center [197, 237] width 394 height 425
click at [16, 35] on link "Back to search" at bounding box center [25, 33] width 43 height 17
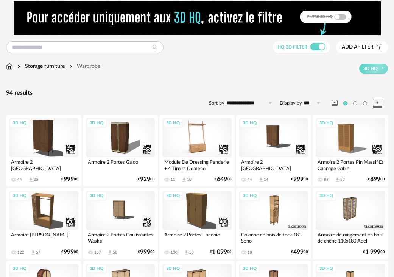
scroll to position [38, 0]
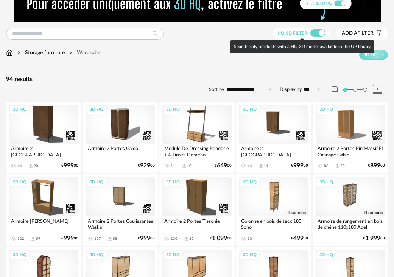
click at [313, 31] on span at bounding box center [318, 33] width 15 height 8
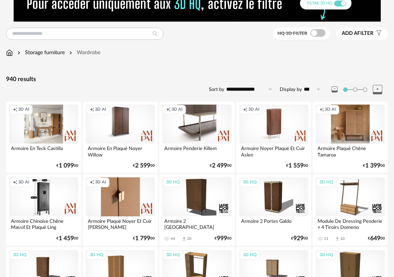
click at [138, 128] on div "Creation icon 3D AI" at bounding box center [120, 124] width 69 height 39
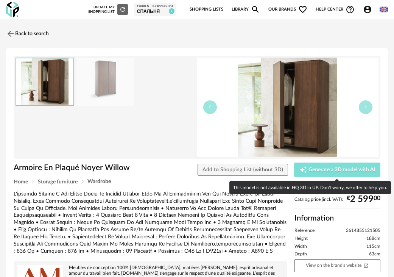
click at [349, 171] on span "Generate a 3D model with AI" at bounding box center [342, 169] width 67 height 5
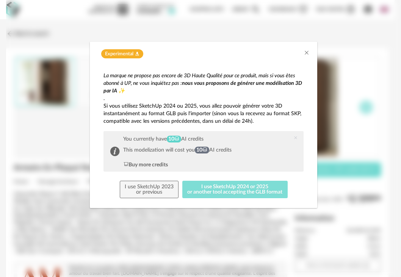
click at [226, 191] on button "I use SketchUp 2024 or 2025 or another tool accepting the GLB format" at bounding box center [234, 189] width 105 height 17
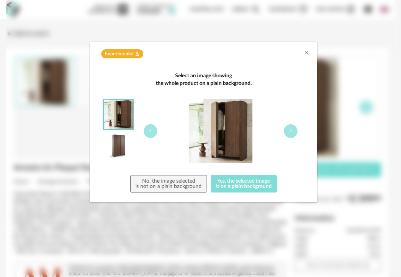
click at [227, 186] on button "Yes, the selected image is on a plain background" at bounding box center [244, 183] width 66 height 17
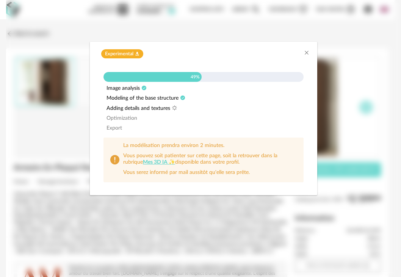
click at [245, 82] on div "49%" at bounding box center [203, 77] width 200 height 10
click at [276, 38] on div "Experimental Flask icon 49% Image analysis Modeling of the base structure Addin…" at bounding box center [203, 138] width 395 height 277
drag, startPoint x: 267, startPoint y: 45, endPoint x: 208, endPoint y: 59, distance: 60.8
click at [209, 59] on div "Experimental Flask icon" at bounding box center [203, 52] width 227 height 21
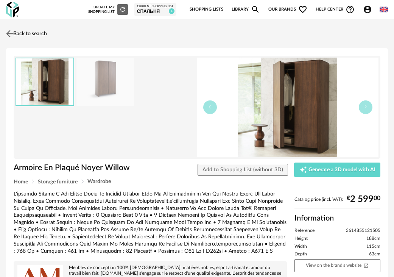
click at [40, 34] on link "Back to search" at bounding box center [25, 33] width 43 height 17
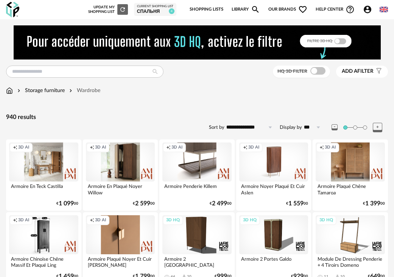
click at [317, 77] on div "HQ 3D filter" at bounding box center [301, 72] width 57 height 13
click at [315, 71] on span at bounding box center [318, 71] width 15 height 8
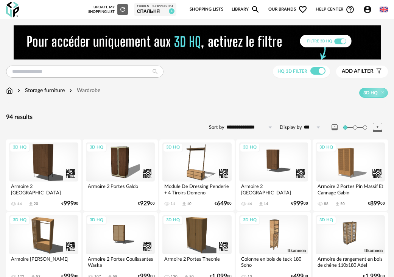
click at [305, 127] on input "***" at bounding box center [313, 127] width 23 height 12
click at [321, 195] on li "500" at bounding box center [317, 198] width 28 height 13
type input "***"
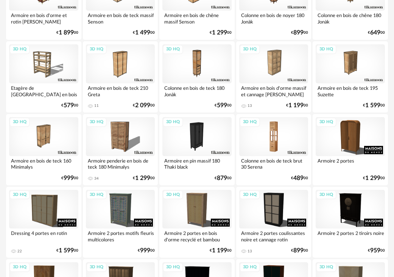
scroll to position [417, 0]
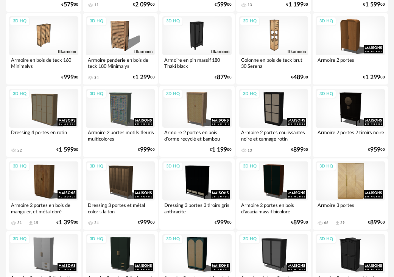
click at [356, 178] on div "3D HQ" at bounding box center [350, 180] width 69 height 39
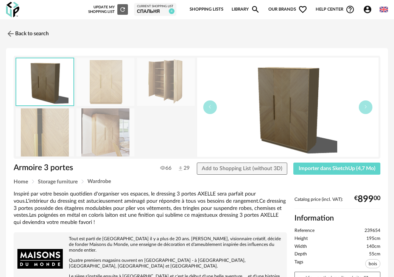
click at [100, 131] on img at bounding box center [106, 132] width 58 height 48
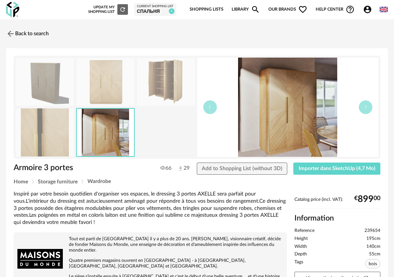
click at [47, 135] on img at bounding box center [45, 132] width 58 height 48
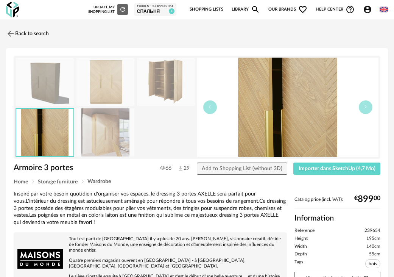
click at [160, 90] on img at bounding box center [166, 82] width 58 height 48
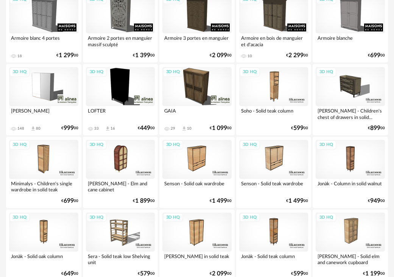
scroll to position [1137, 0]
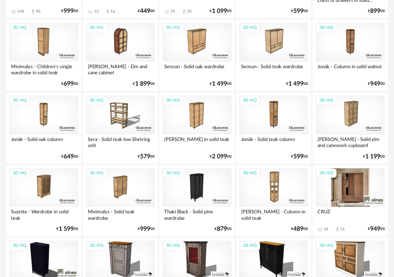
click at [358, 186] on div "3D HQ" at bounding box center [350, 187] width 69 height 39
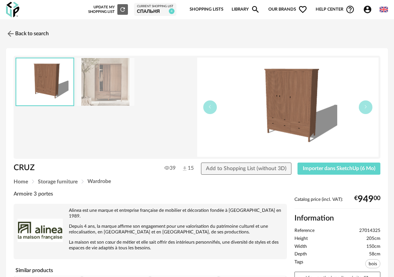
click at [106, 75] on img at bounding box center [106, 82] width 58 height 48
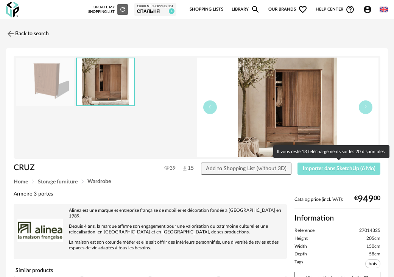
click at [351, 170] on span "Importer dans SketchUp (6 Mo)" at bounding box center [339, 168] width 73 height 5
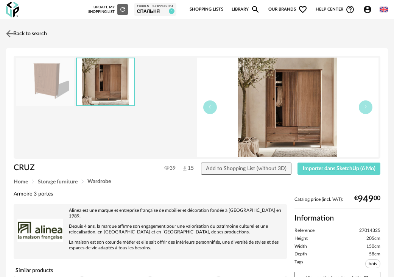
click at [16, 34] on link "Back to search" at bounding box center [25, 33] width 43 height 17
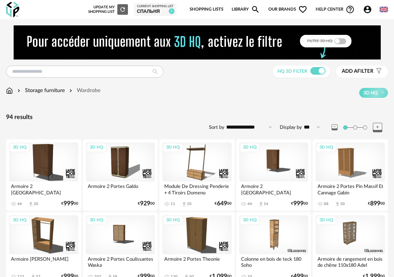
drag, startPoint x: 59, startPoint y: 86, endPoint x: 60, endPoint y: 91, distance: 5.7
click at [60, 93] on div "Storage furniture" at bounding box center [40, 91] width 49 height 8
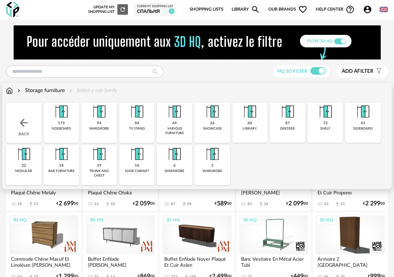
click at [178, 116] on img at bounding box center [175, 112] width 18 height 18
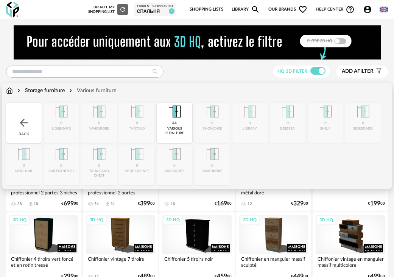
click at [46, 89] on div "Storage furniture" at bounding box center [40, 91] width 49 height 8
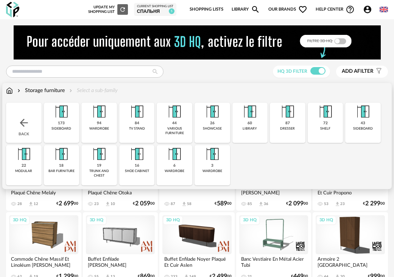
click at [292, 117] on img at bounding box center [288, 112] width 18 height 18
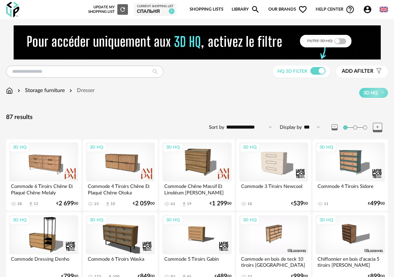
click at [53, 88] on div "Storage furniture" at bounding box center [40, 91] width 49 height 8
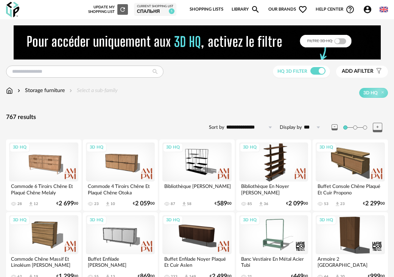
click at [48, 91] on div "Storage furniture" at bounding box center [40, 91] width 49 height 8
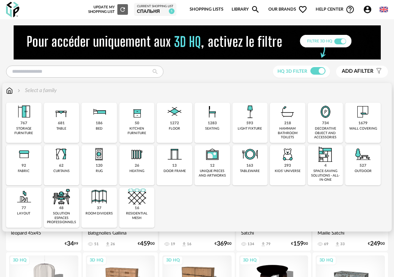
click at [65, 197] on img at bounding box center [61, 197] width 18 height 18
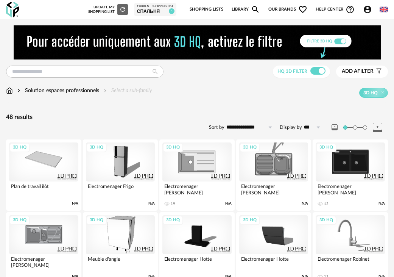
click at [43, 95] on div "Solution espaces professionnels Select a sub-family 3D HQ" at bounding box center [197, 92] width 382 height 11
click at [45, 89] on div "Solution espaces professionnels" at bounding box center [57, 91] width 83 height 8
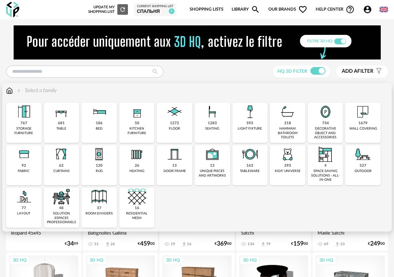
click at [331, 160] on img at bounding box center [326, 154] width 18 height 18
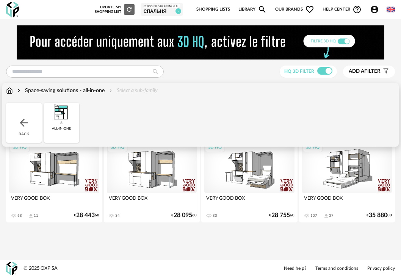
click at [36, 116] on div "Back" at bounding box center [24, 123] width 36 height 40
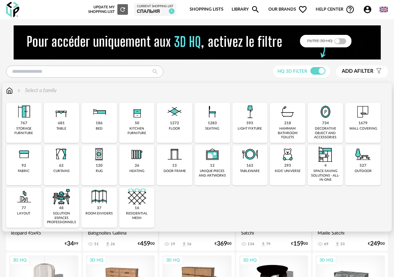
click at [128, 152] on img at bounding box center [137, 154] width 18 height 18
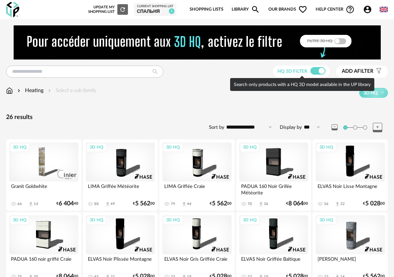
click at [316, 71] on span at bounding box center [318, 71] width 15 height 8
click at [322, 74] on span at bounding box center [318, 71] width 15 height 8
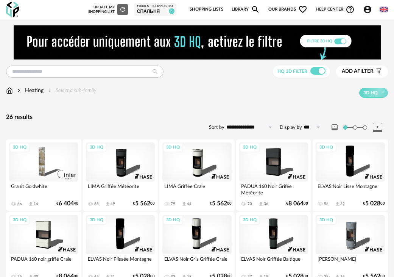
click at [33, 89] on div "Heating" at bounding box center [30, 91] width 28 height 8
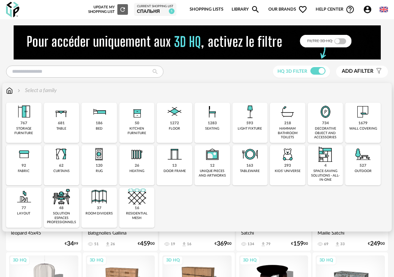
click at [182, 157] on img at bounding box center [175, 154] width 18 height 18
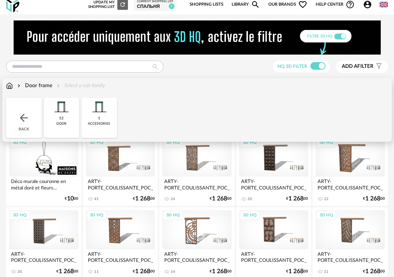
scroll to position [38, 0]
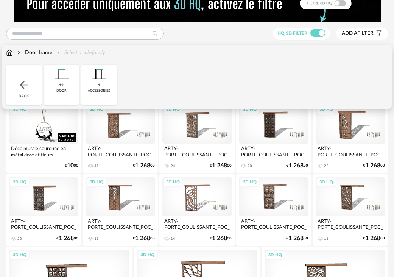
click at [61, 86] on div "12" at bounding box center [61, 85] width 5 height 5
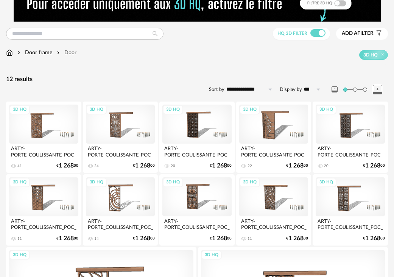
click at [52, 133] on div "3D HQ" at bounding box center [43, 124] width 69 height 39
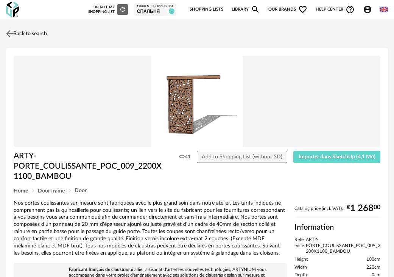
click at [14, 34] on img at bounding box center [10, 33] width 11 height 11
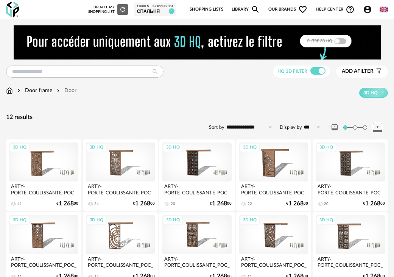
click at [18, 89] on img at bounding box center [19, 91] width 6 height 8
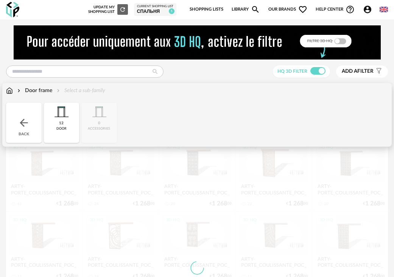
click at [6, 91] on div "Door frame Select a sub-family Close icon Back 12 door 0 accessories" at bounding box center [197, 115] width 390 height 64
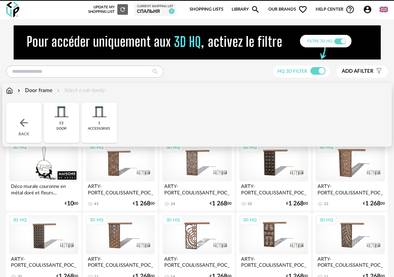
click at [11, 91] on img at bounding box center [9, 91] width 7 height 8
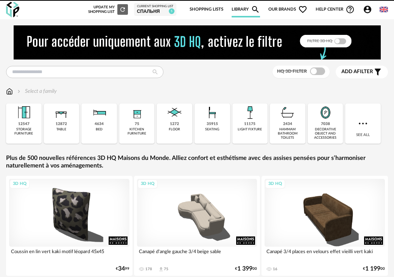
click at [11, 91] on img at bounding box center [9, 92] width 7 height 8
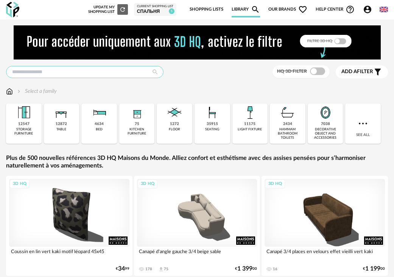
click at [47, 75] on input "text" at bounding box center [85, 72] width 158 height 12
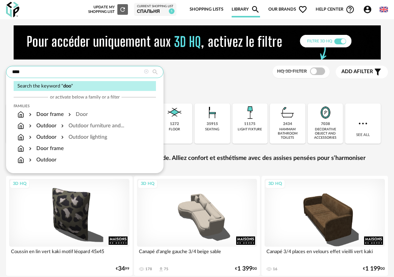
type input "****"
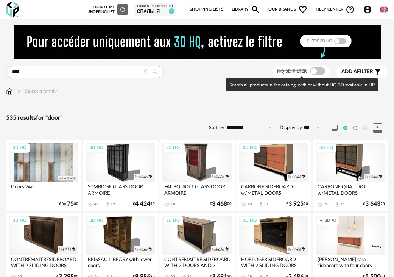
click at [321, 72] on span at bounding box center [317, 71] width 15 height 8
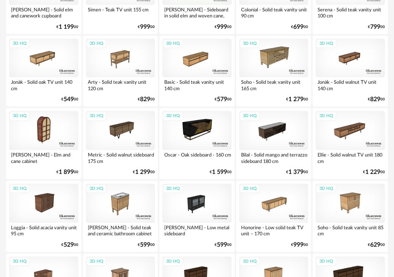
scroll to position [644, 0]
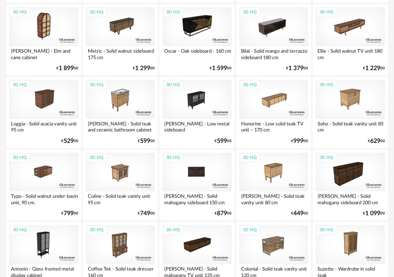
click at [200, 172] on div "3D HQ" at bounding box center [197, 172] width 69 height 39
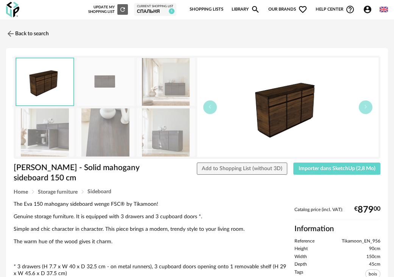
click at [106, 130] on img at bounding box center [106, 132] width 58 height 48
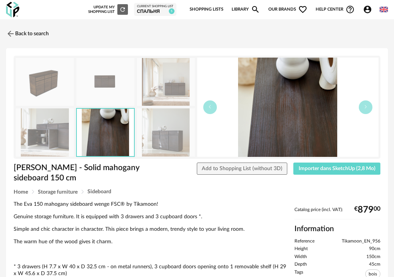
click at [168, 135] on img at bounding box center [166, 132] width 58 height 48
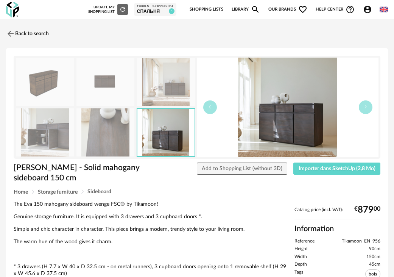
click at [177, 89] on img at bounding box center [166, 82] width 58 height 48
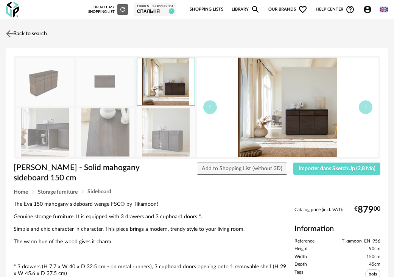
click at [13, 34] on img at bounding box center [10, 33] width 11 height 11
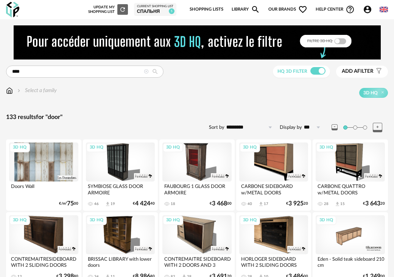
click at [24, 92] on div "Select a family" at bounding box center [36, 91] width 41 height 8
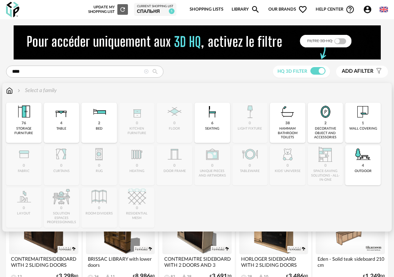
click at [11, 91] on img at bounding box center [9, 91] width 7 height 8
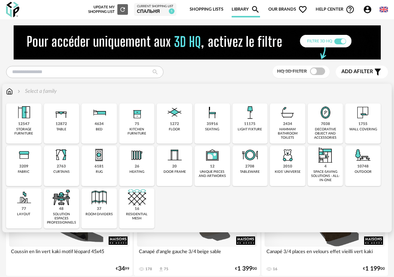
click at [107, 117] on img at bounding box center [99, 112] width 18 height 18
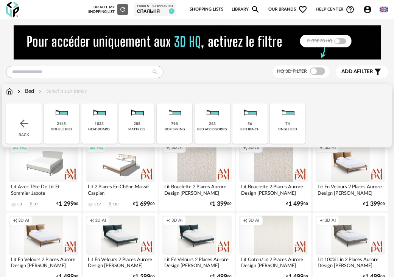
click at [10, 121] on div "Back" at bounding box center [24, 123] width 36 height 40
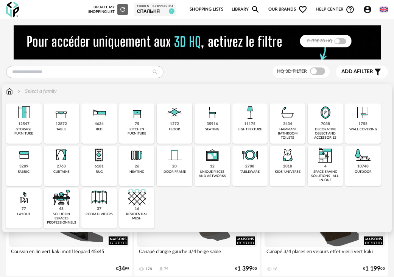
click at [56, 119] on img at bounding box center [61, 112] width 18 height 18
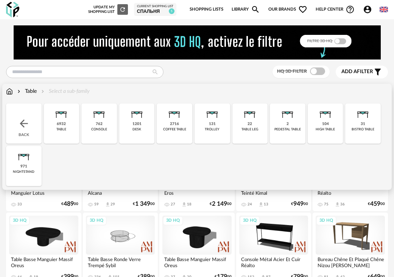
click at [18, 122] on img at bounding box center [24, 123] width 12 height 12
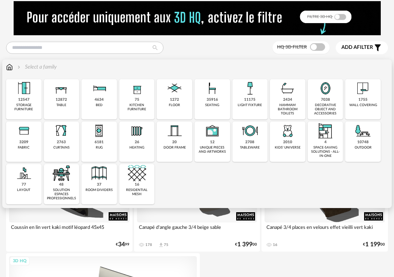
scroll to position [38, 0]
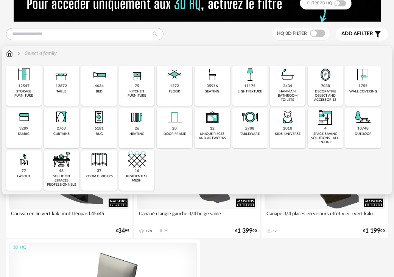
click at [145, 172] on div "16 residential mesh" at bounding box center [137, 170] width 36 height 40
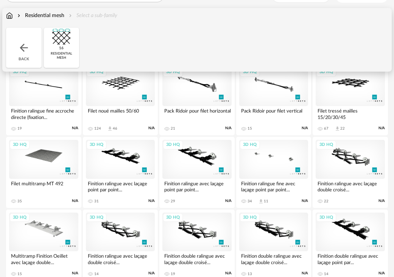
scroll to position [38, 0]
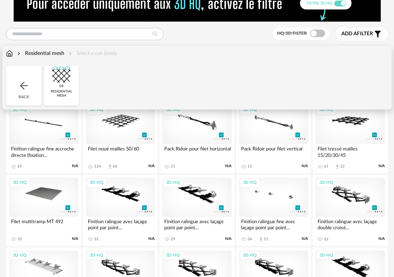
click at [57, 126] on div "3D HQ" at bounding box center [43, 124] width 69 height 39
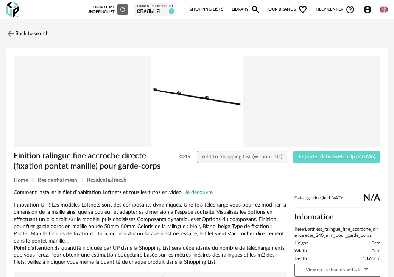
click at [184, 97] on img at bounding box center [197, 101] width 367 height 91
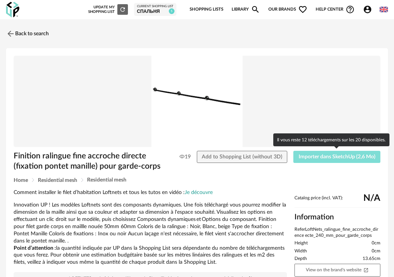
click at [324, 159] on span "Importer dans SketchUp (2,6 Mo)" at bounding box center [337, 156] width 77 height 5
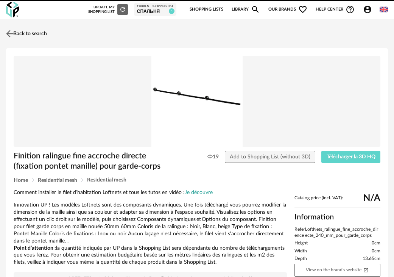
click at [38, 34] on link "Back to search" at bounding box center [25, 33] width 43 height 17
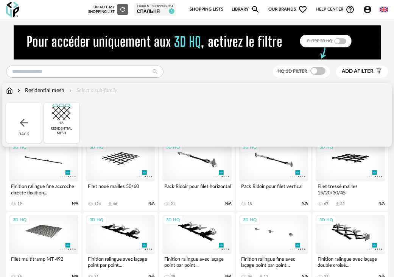
click at [14, 92] on div "Residential mesh Select a sub-family" at bounding box center [61, 91] width 111 height 8
click at [28, 89] on div "Residential mesh" at bounding box center [40, 91] width 48 height 8
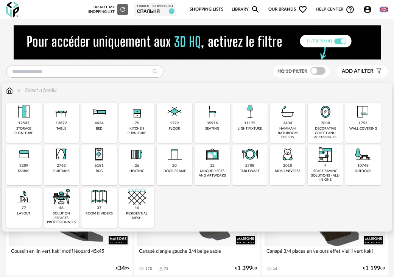
click at [86, 197] on div "37 room dividers" at bounding box center [99, 208] width 36 height 40
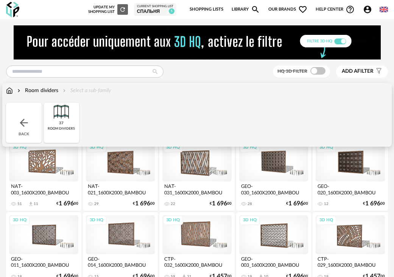
click at [25, 112] on div "Back" at bounding box center [24, 123] width 36 height 40
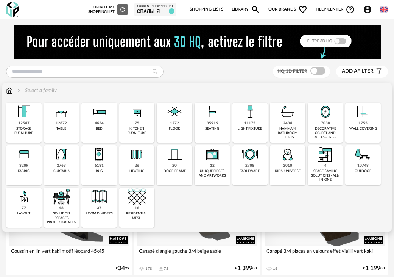
click at [23, 115] on img at bounding box center [24, 112] width 18 height 18
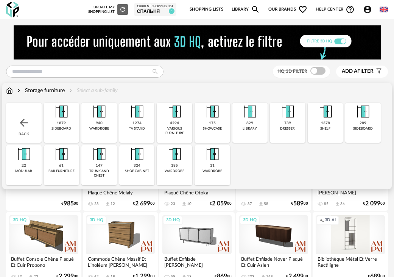
click at [60, 115] on img at bounding box center [61, 112] width 18 height 18
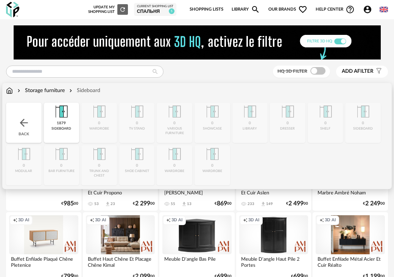
click at [51, 89] on div "Storage furniture" at bounding box center [40, 91] width 49 height 8
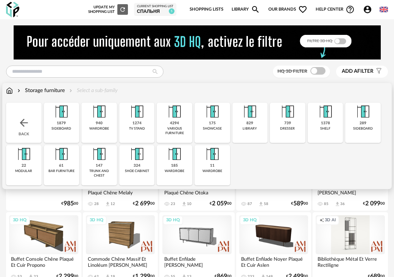
click at [141, 119] on img at bounding box center [137, 112] width 18 height 18
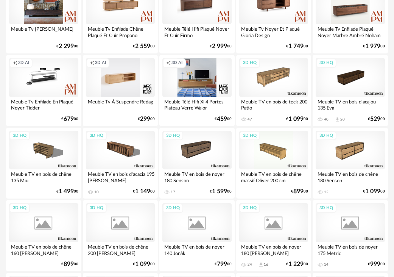
scroll to position [379, 0]
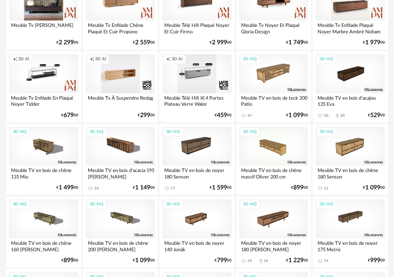
click at [197, 75] on div "Creation icon 3D AI" at bounding box center [197, 73] width 69 height 39
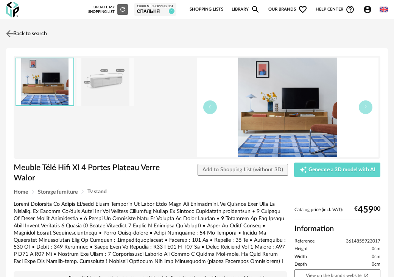
click at [31, 39] on link "Back to search" at bounding box center [25, 33] width 43 height 17
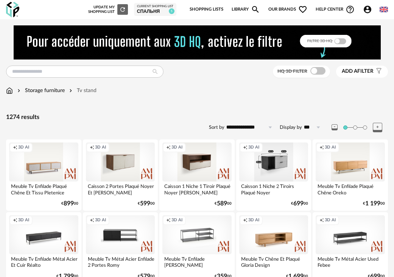
click at [318, 72] on span at bounding box center [318, 71] width 15 height 8
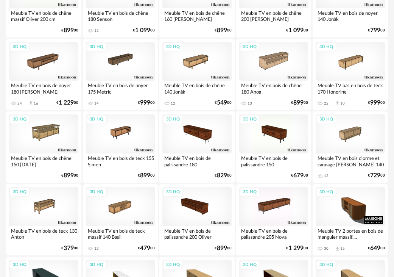
scroll to position [379, 0]
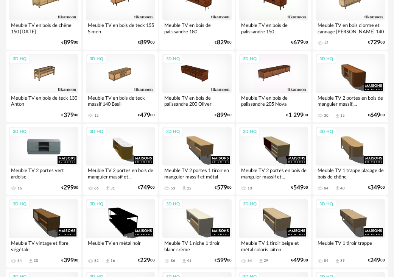
click at [33, 150] on div "3D HQ" at bounding box center [43, 146] width 69 height 39
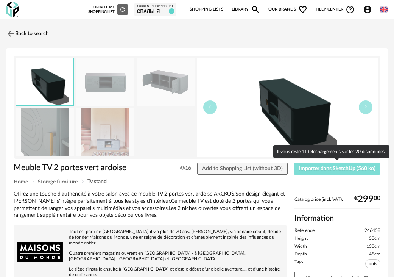
click at [338, 165] on button "Importer dans SketchUp (560 ko)" at bounding box center [337, 169] width 87 height 12
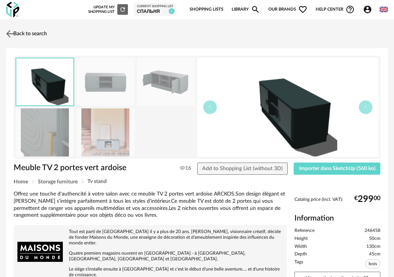
click at [17, 38] on link "Back to search" at bounding box center [25, 33] width 43 height 17
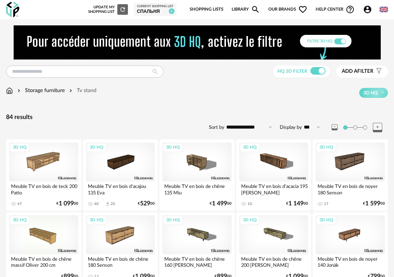
click at [43, 92] on div "Storage furniture" at bounding box center [40, 91] width 49 height 8
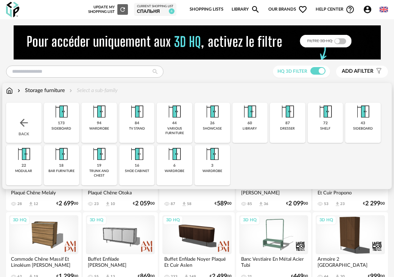
click at [34, 90] on div "Storage furniture" at bounding box center [40, 91] width 49 height 8
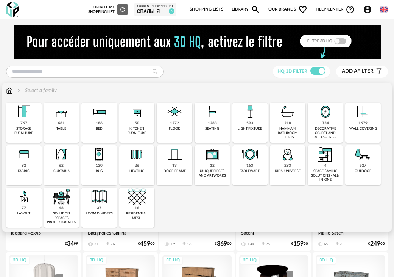
click at [247, 119] on img at bounding box center [250, 112] width 18 height 18
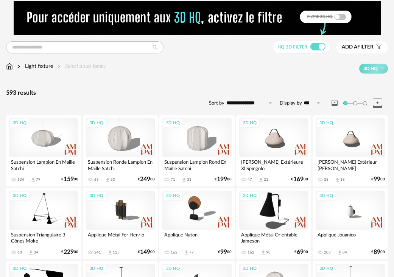
scroll to position [38, 0]
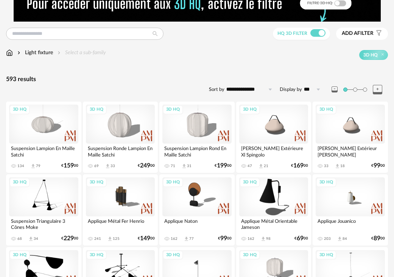
click at [256, 88] on input "**********" at bounding box center [251, 89] width 52 height 12
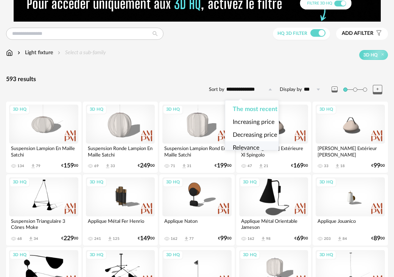
click at [251, 149] on span "Relevance" at bounding box center [246, 148] width 27 height 6
type input "*********"
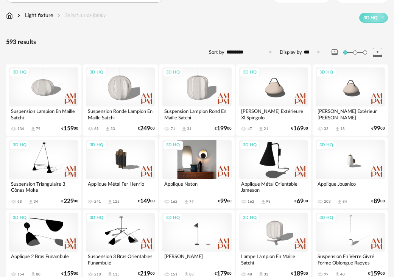
scroll to position [76, 0]
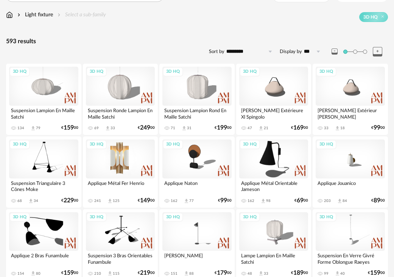
click at [118, 160] on div "3D HQ" at bounding box center [120, 158] width 69 height 39
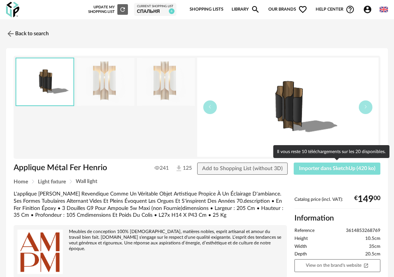
click at [353, 164] on button "Importer dans SketchUp (420 ko)" at bounding box center [337, 169] width 87 height 12
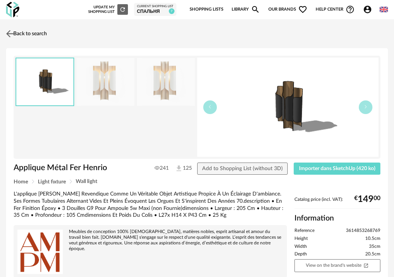
click at [13, 33] on img at bounding box center [10, 33] width 11 height 11
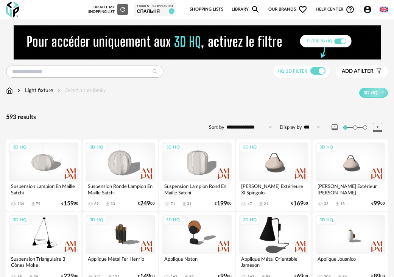
click at [38, 90] on div "Light fixture" at bounding box center [34, 91] width 37 height 8
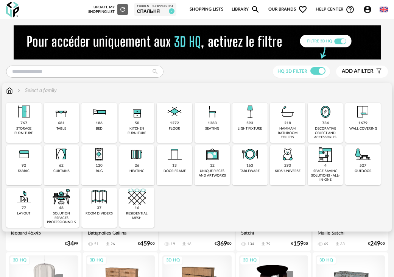
click at [53, 122] on div "681 table" at bounding box center [62, 123] width 36 height 40
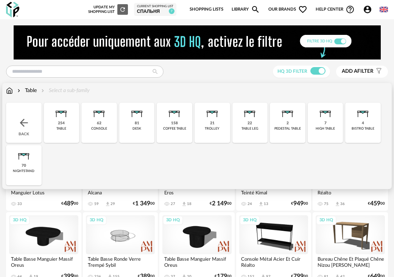
click at [30, 123] on div "Back" at bounding box center [24, 123] width 36 height 40
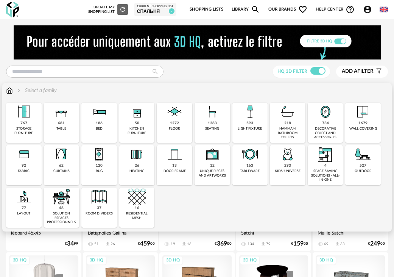
click at [215, 117] on img at bounding box center [212, 112] width 18 height 18
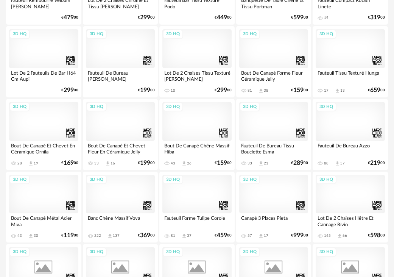
scroll to position [1137, 0]
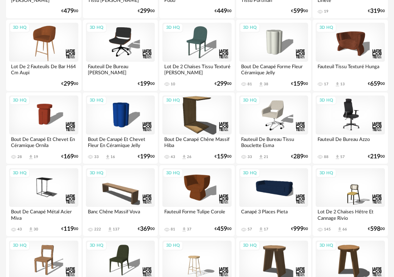
click at [335, 127] on div "3D HQ" at bounding box center [350, 114] width 69 height 39
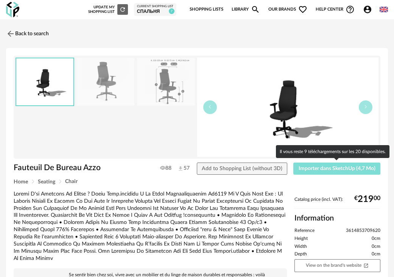
click at [338, 164] on button "Importer dans SketchUp (4,7 Mo)" at bounding box center [337, 169] width 87 height 12
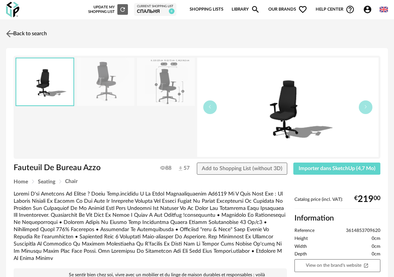
click at [47, 30] on link "Back to search" at bounding box center [25, 33] width 43 height 17
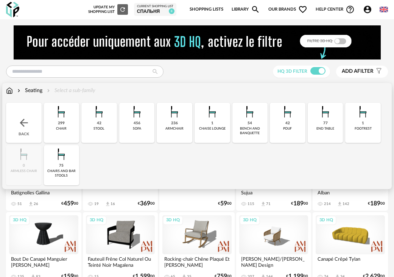
click at [35, 91] on div "Seating" at bounding box center [29, 91] width 27 height 8
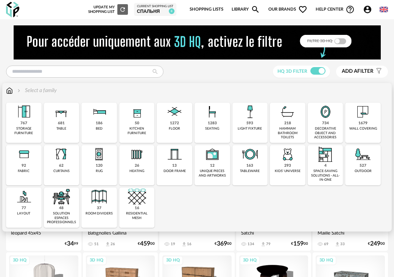
click at [138, 121] on div "50" at bounding box center [137, 123] width 5 height 5
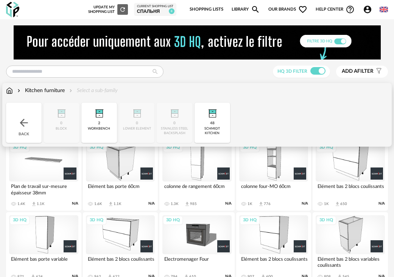
click at [31, 90] on div "Kitchen furniture" at bounding box center [40, 91] width 49 height 8
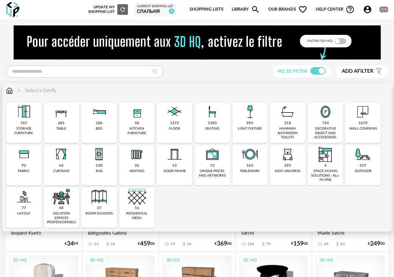
click at [65, 116] on img at bounding box center [61, 112] width 18 height 18
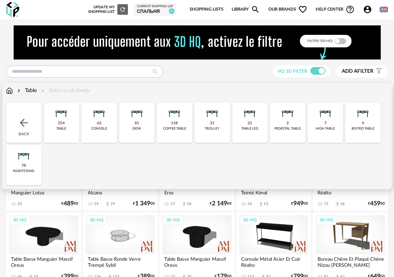
click at [89, 129] on div "62 console" at bounding box center [99, 123] width 36 height 40
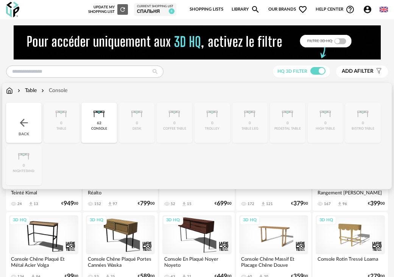
click at [33, 89] on div "Table" at bounding box center [26, 91] width 21 height 8
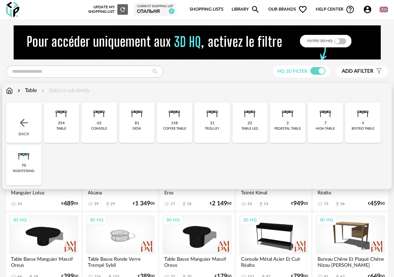
click at [323, 117] on img at bounding box center [326, 112] width 18 height 18
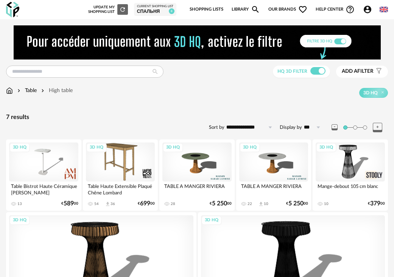
click at [34, 94] on div "Table" at bounding box center [26, 91] width 21 height 8
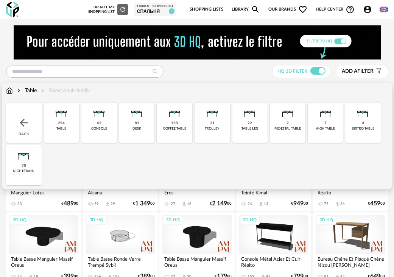
click at [253, 113] on img at bounding box center [250, 112] width 18 height 18
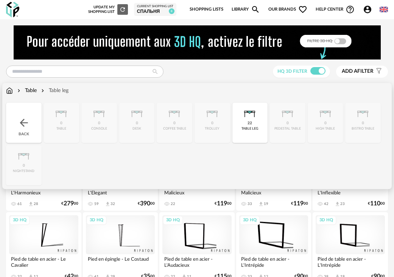
click at [39, 95] on div "Table Table leg" at bounding box center [197, 95] width 382 height 16
click at [35, 92] on div "Table" at bounding box center [26, 91] width 21 height 8
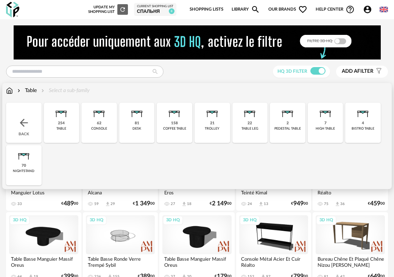
click at [27, 88] on div "Table" at bounding box center [26, 91] width 21 height 8
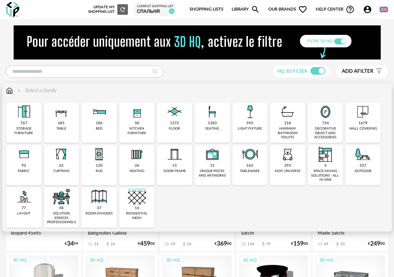
click at [28, 115] on img at bounding box center [24, 112] width 18 height 18
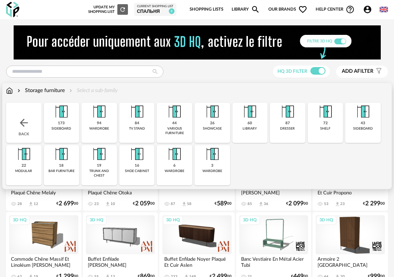
click at [33, 91] on div "Storage furniture" at bounding box center [40, 91] width 49 height 8
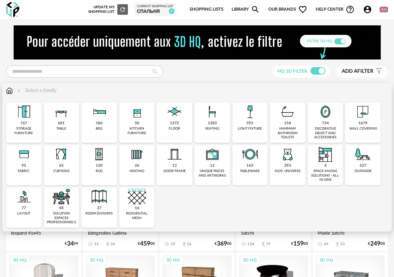
click at [63, 117] on img at bounding box center [61, 112] width 18 height 18
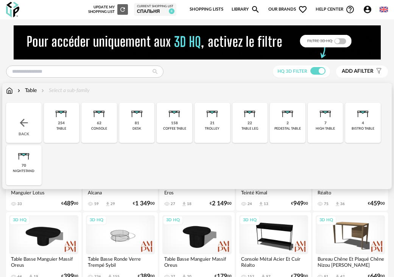
click at [29, 117] on img at bounding box center [24, 123] width 12 height 12
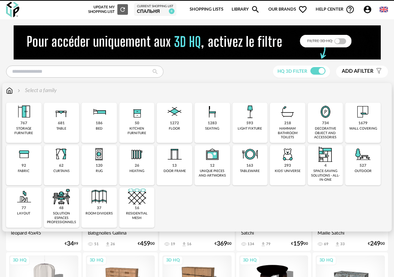
click at [28, 120] on img at bounding box center [24, 112] width 18 height 18
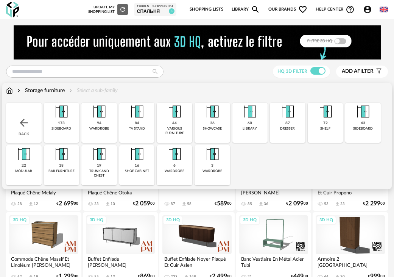
click at [169, 116] on img at bounding box center [175, 112] width 18 height 18
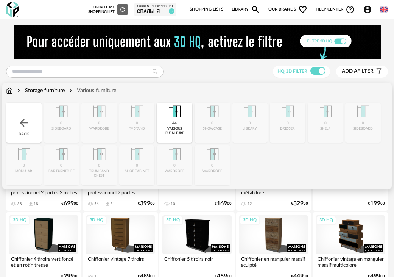
click at [208, 118] on div "Close icon Back 0 sideboard 0 wardrobe 0 tv stand 44 various furniture 0 showca…" at bounding box center [197, 144] width 382 height 83
click at [28, 122] on img at bounding box center [24, 123] width 12 height 12
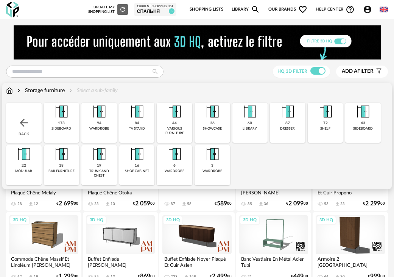
click at [63, 118] on img at bounding box center [61, 112] width 18 height 18
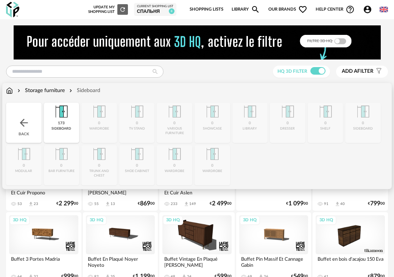
click at [9, 123] on div "Back" at bounding box center [24, 123] width 36 height 40
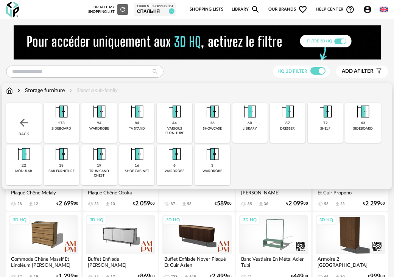
click at [97, 121] on div "94" at bounding box center [99, 123] width 5 height 5
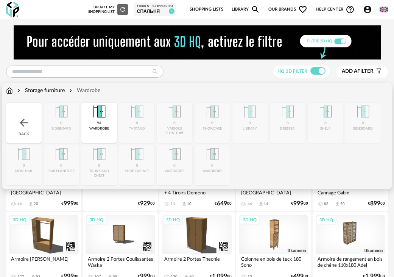
click at [32, 120] on div "Back" at bounding box center [24, 123] width 36 height 40
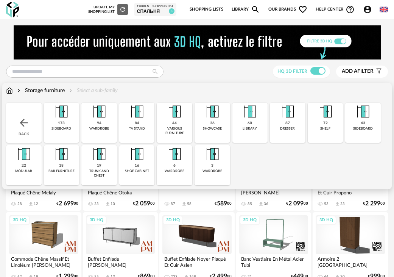
click at [284, 116] on img at bounding box center [288, 112] width 18 height 18
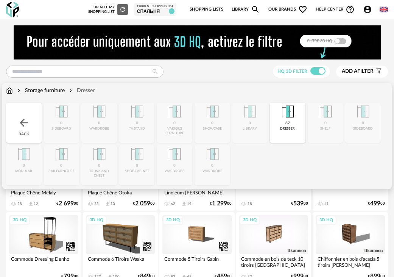
click at [31, 116] on div "Back" at bounding box center [24, 123] width 36 height 40
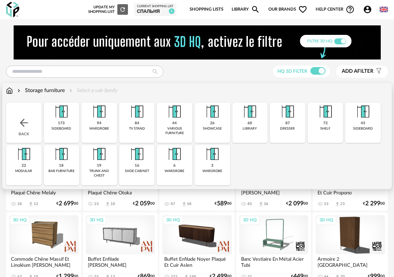
click at [97, 158] on img at bounding box center [99, 154] width 18 height 18
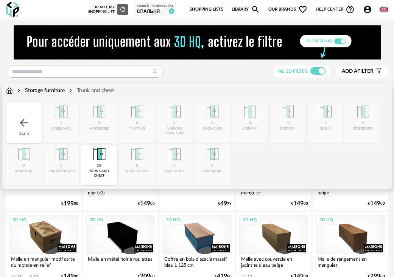
click at [27, 88] on div "Storage furniture" at bounding box center [40, 91] width 49 height 8
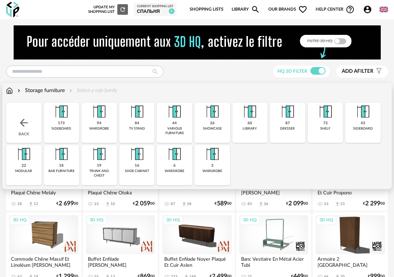
click at [137, 157] on img at bounding box center [137, 154] width 18 height 18
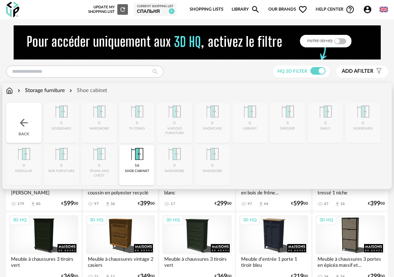
click at [29, 116] on div "Back" at bounding box center [24, 123] width 36 height 40
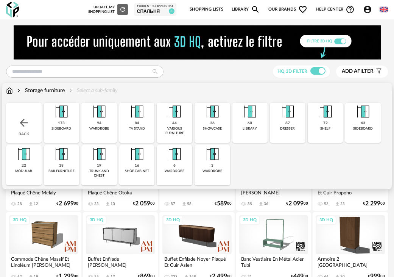
click at [189, 164] on div "6 wardrobe" at bounding box center [175, 165] width 36 height 40
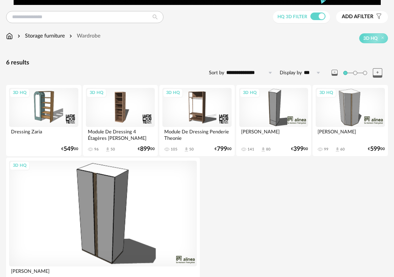
scroll to position [104, 0]
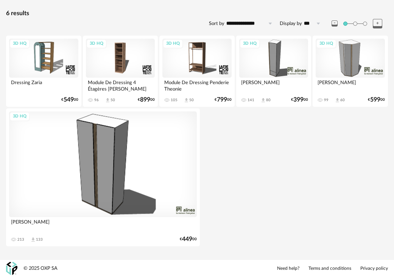
click at [125, 152] on div "3D HQ" at bounding box center [103, 164] width 188 height 106
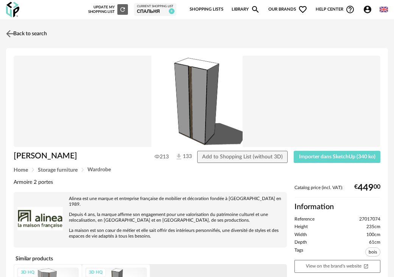
click at [18, 33] on link "Back to search" at bounding box center [25, 33] width 43 height 17
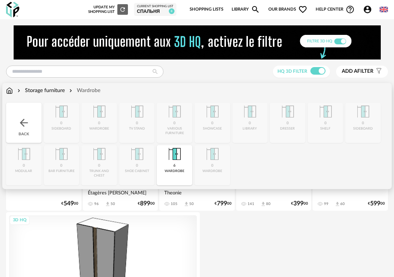
click at [34, 121] on div "Back" at bounding box center [24, 123] width 36 height 40
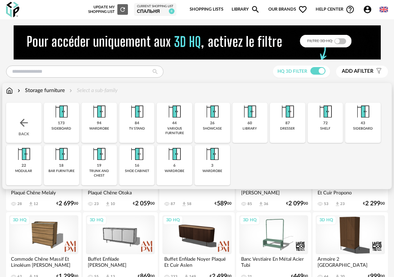
click at [221, 163] on img at bounding box center [212, 154] width 18 height 18
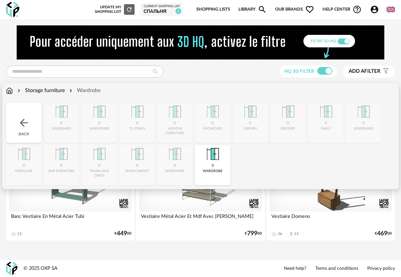
click at [38, 110] on div "Back" at bounding box center [24, 123] width 36 height 40
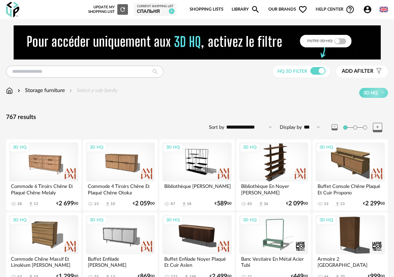
click at [54, 91] on div "Storage furniture" at bounding box center [40, 91] width 49 height 8
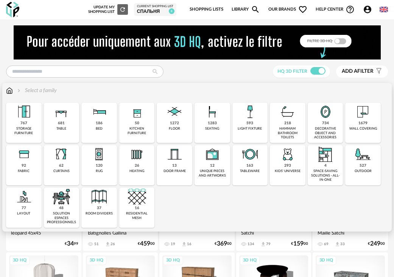
click at [108, 120] on img at bounding box center [99, 112] width 18 height 18
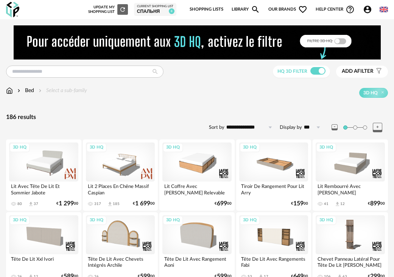
click at [34, 88] on div "Bed" at bounding box center [25, 91] width 18 height 8
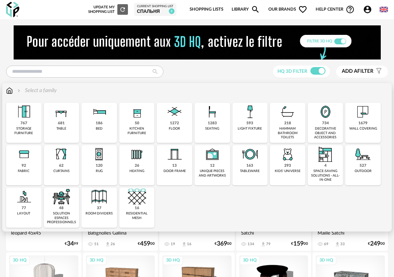
click at [174, 154] on img at bounding box center [175, 154] width 18 height 18
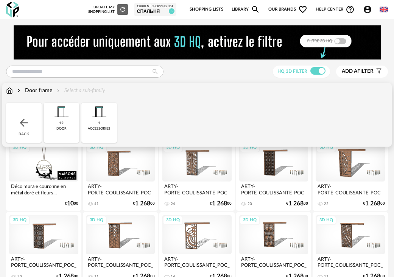
click at [98, 122] on div "1" at bounding box center [99, 123] width 2 height 5
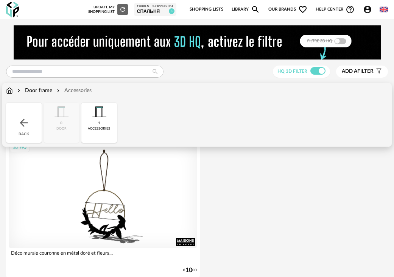
click at [25, 87] on div "Door frame" at bounding box center [34, 91] width 36 height 8
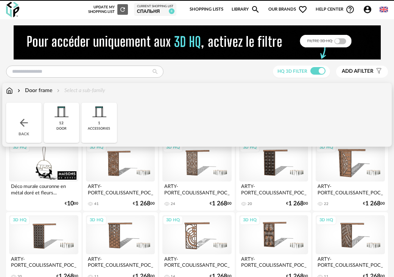
click at [25, 87] on div "Door frame" at bounding box center [34, 91] width 36 height 8
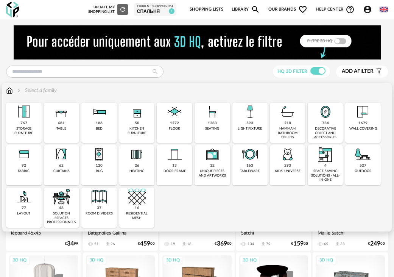
click at [31, 117] on img at bounding box center [24, 112] width 18 height 18
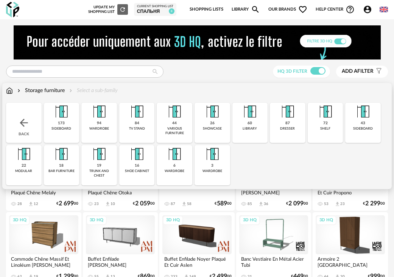
click at [31, 89] on div "Storage furniture" at bounding box center [40, 91] width 49 height 8
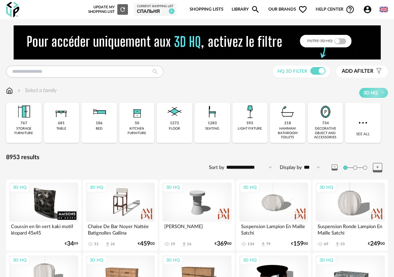
click at [17, 89] on img at bounding box center [19, 91] width 6 height 8
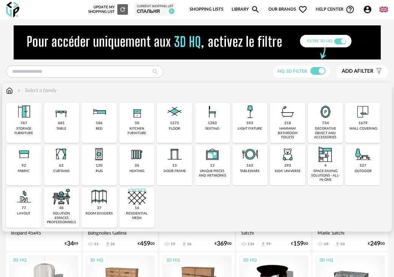
click at [11, 90] on img at bounding box center [9, 91] width 7 height 8
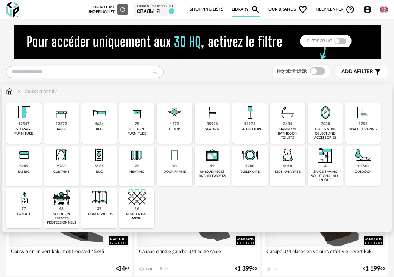
click at [108, 159] on img at bounding box center [99, 155] width 18 height 18
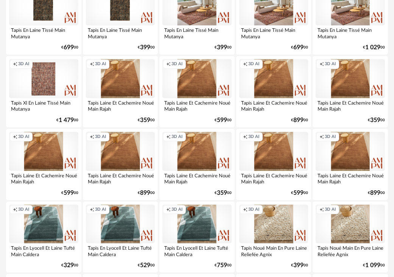
scroll to position [1174, 0]
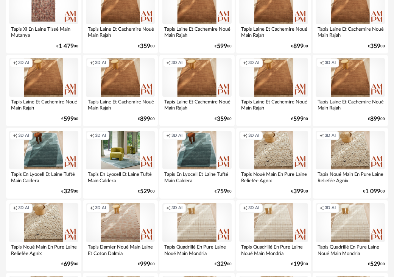
click at [140, 153] on div "Creation icon 3D AI" at bounding box center [120, 150] width 69 height 39
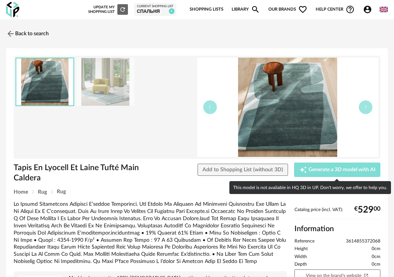
drag, startPoint x: 323, startPoint y: 168, endPoint x: 258, endPoint y: 66, distance: 121.0
click at [317, 80] on div "Tapis En Lyocell Et Laine Tufté Main Caldera Tapis En Lyocell Et Laine Tufté Ma…" at bounding box center [197, 246] width 382 height 397
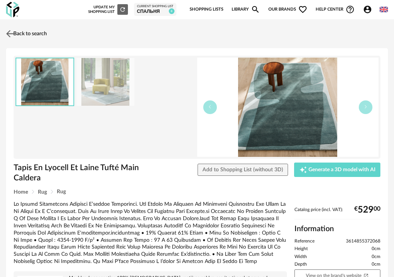
click at [33, 28] on link "Back to search" at bounding box center [25, 33] width 43 height 17
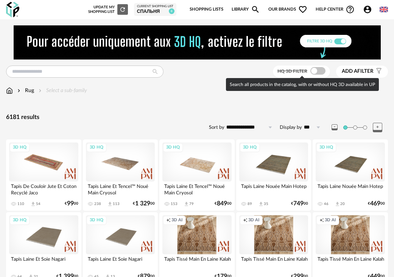
click at [313, 74] on span at bounding box center [318, 71] width 15 height 8
